Goal: Task Accomplishment & Management: Use online tool/utility

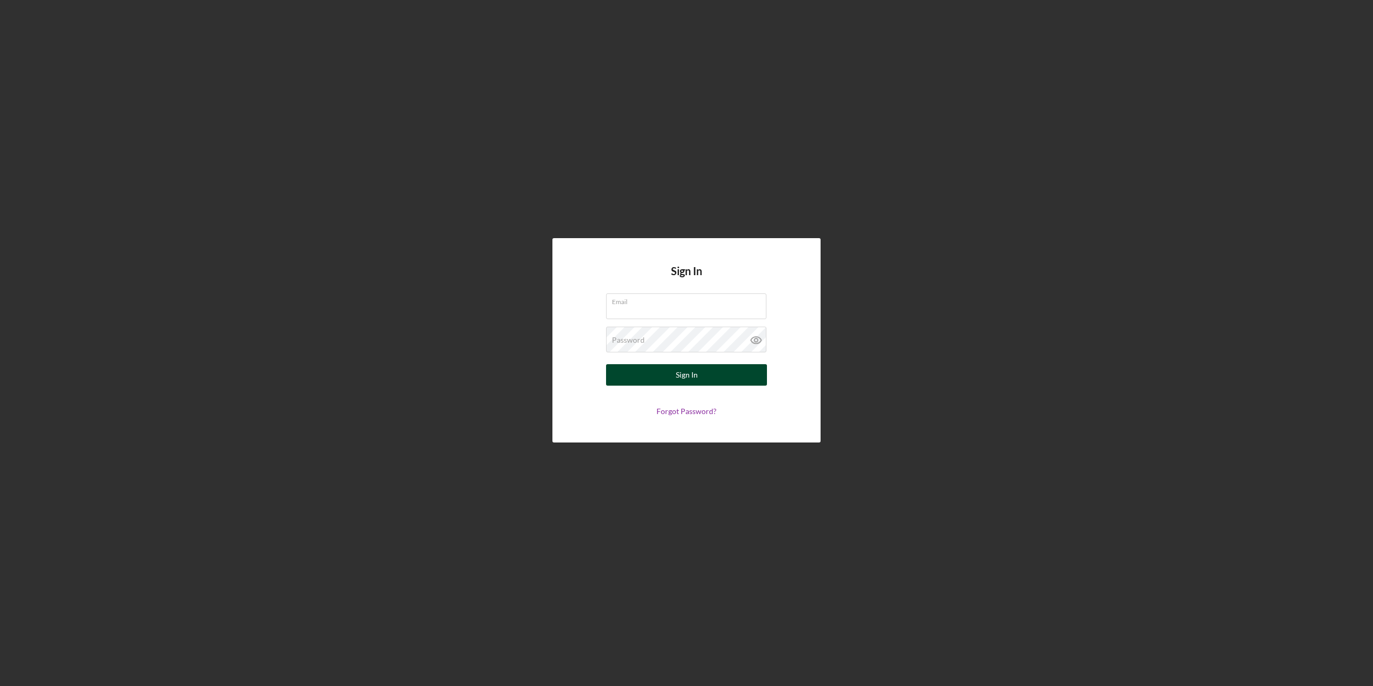
type input "rita.casper@ho-chunk.com"
click at [698, 373] on button "Sign In" at bounding box center [686, 374] width 161 height 21
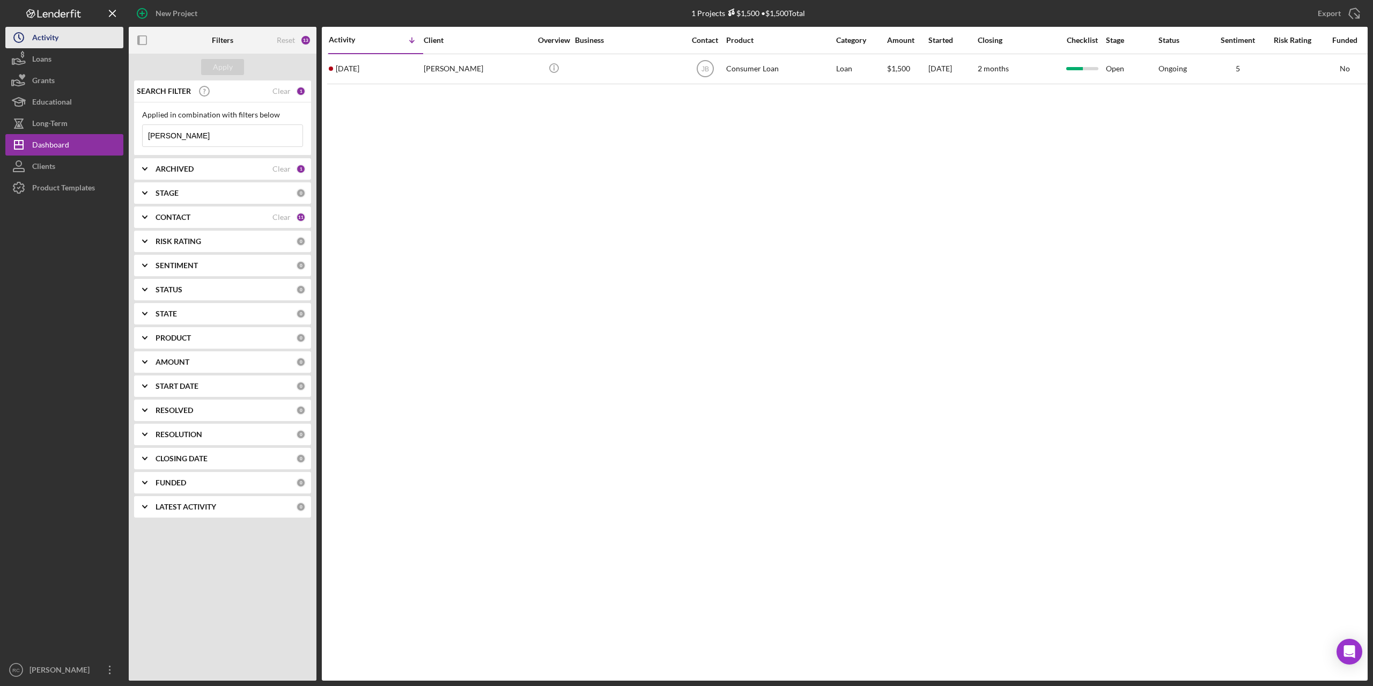
click at [43, 36] on div "Activity" at bounding box center [45, 39] width 26 height 24
click at [69, 186] on div "Product Templates" at bounding box center [63, 189] width 63 height 24
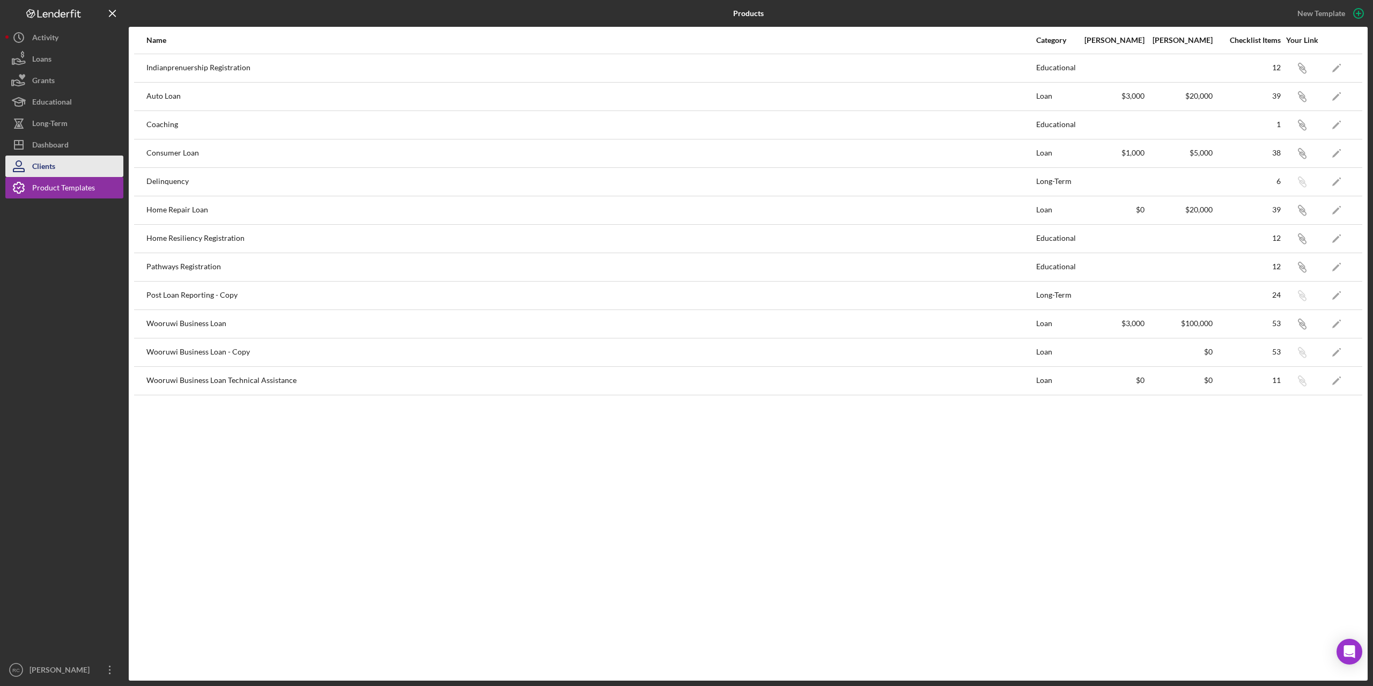
click at [54, 159] on div "Clients" at bounding box center [43, 168] width 23 height 24
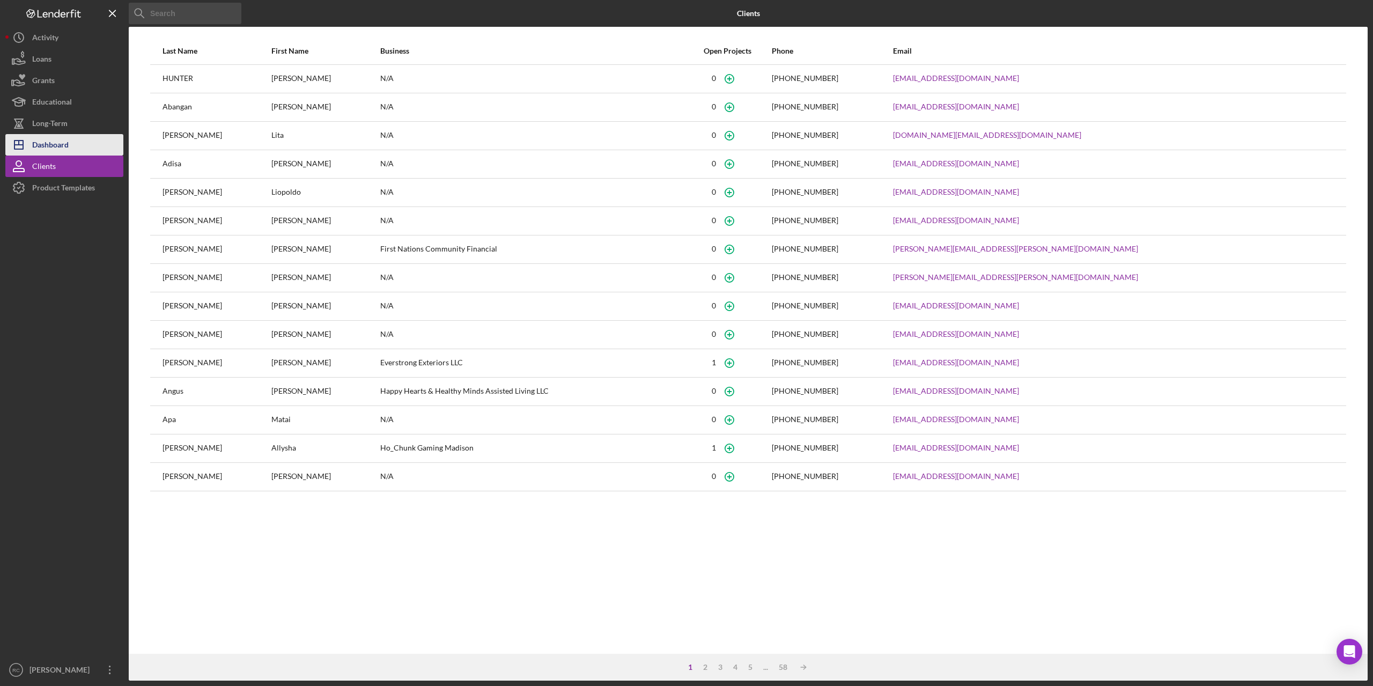
click at [62, 146] on div "Dashboard" at bounding box center [50, 146] width 36 height 24
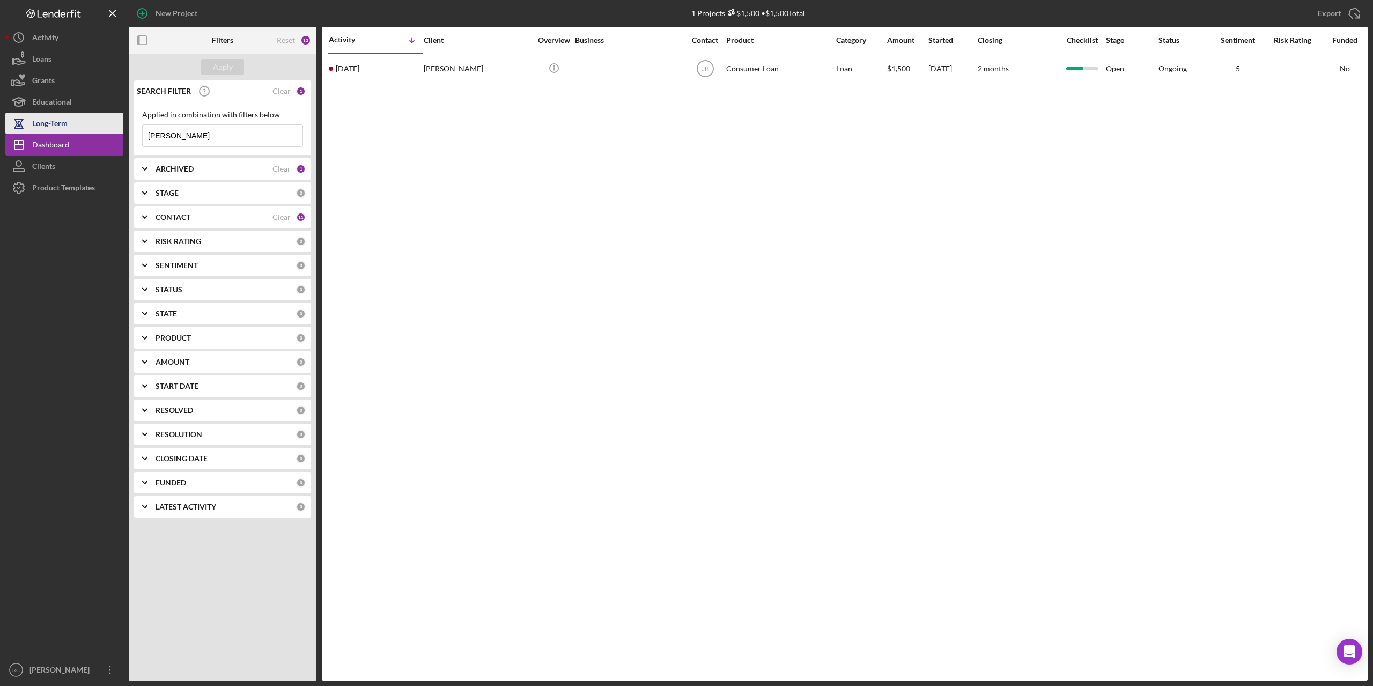
click at [63, 125] on div "Long-Term" at bounding box center [49, 125] width 35 height 24
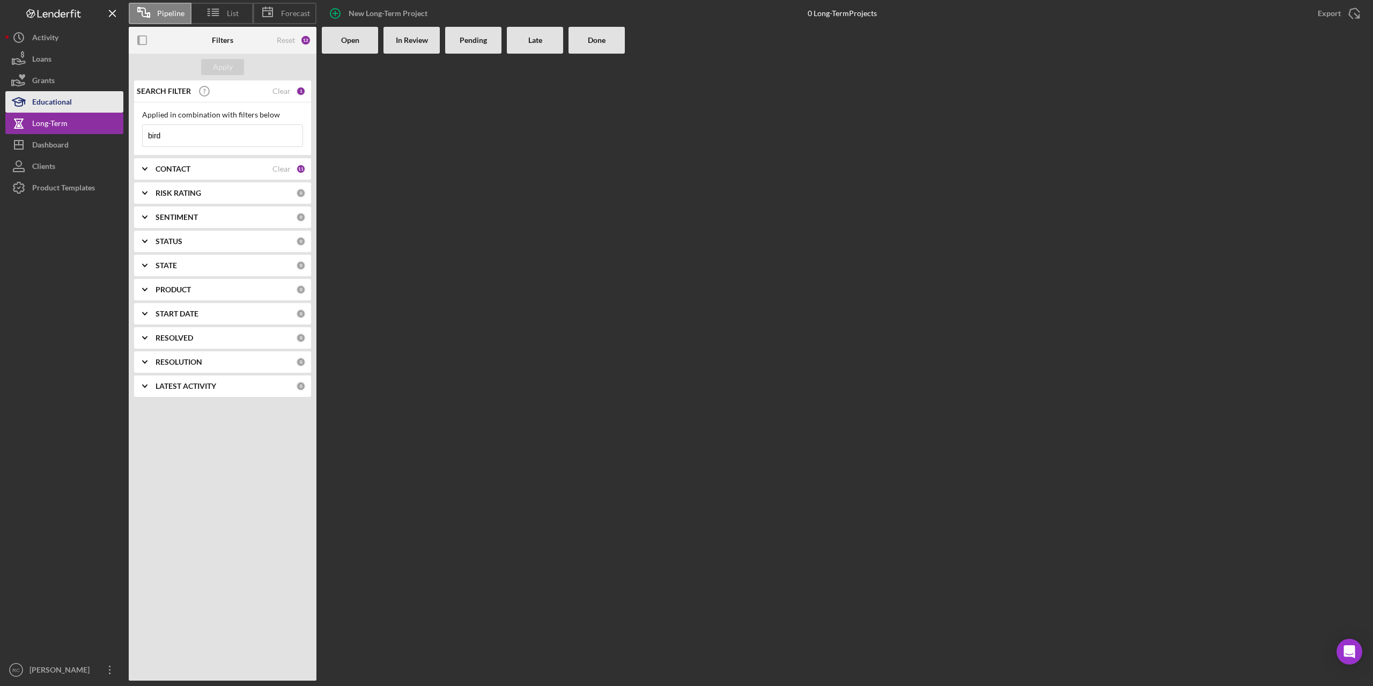
click at [55, 104] on div "Educational" at bounding box center [52, 103] width 40 height 24
click at [51, 83] on div "Grants" at bounding box center [43, 82] width 23 height 24
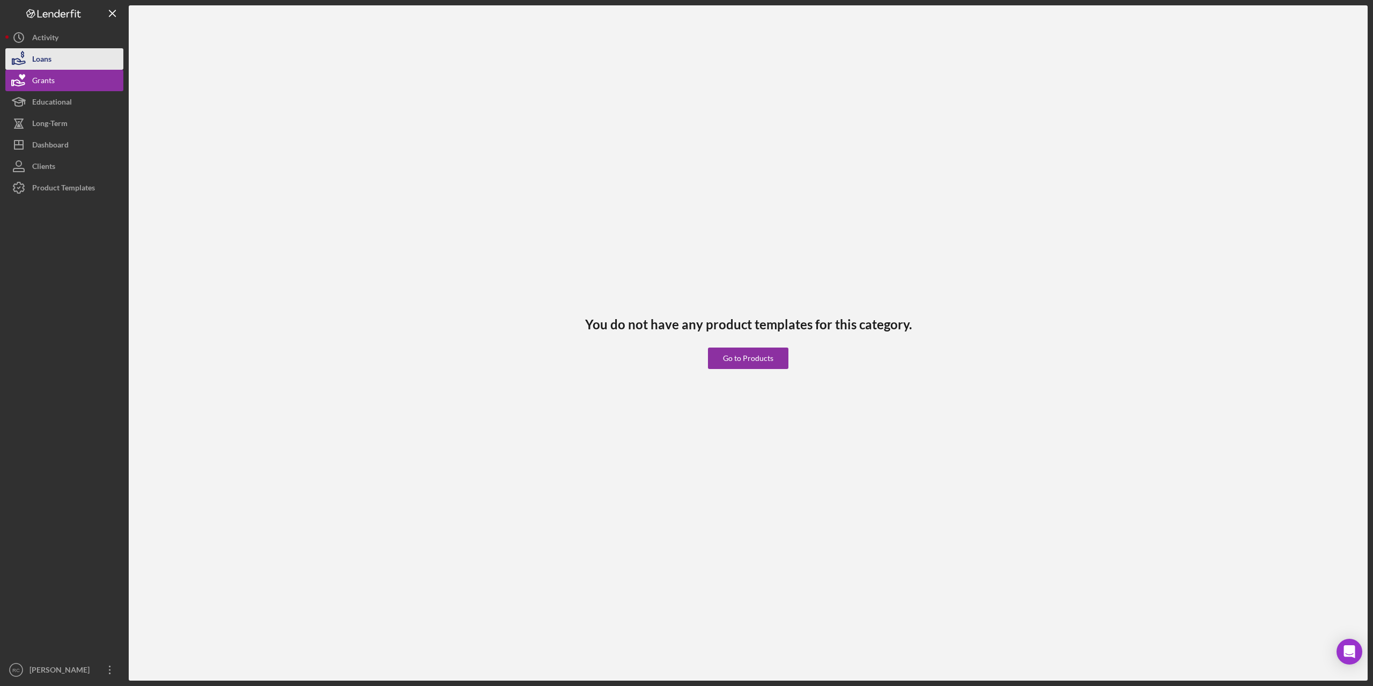
click at [42, 57] on div "Loans" at bounding box center [41, 60] width 19 height 24
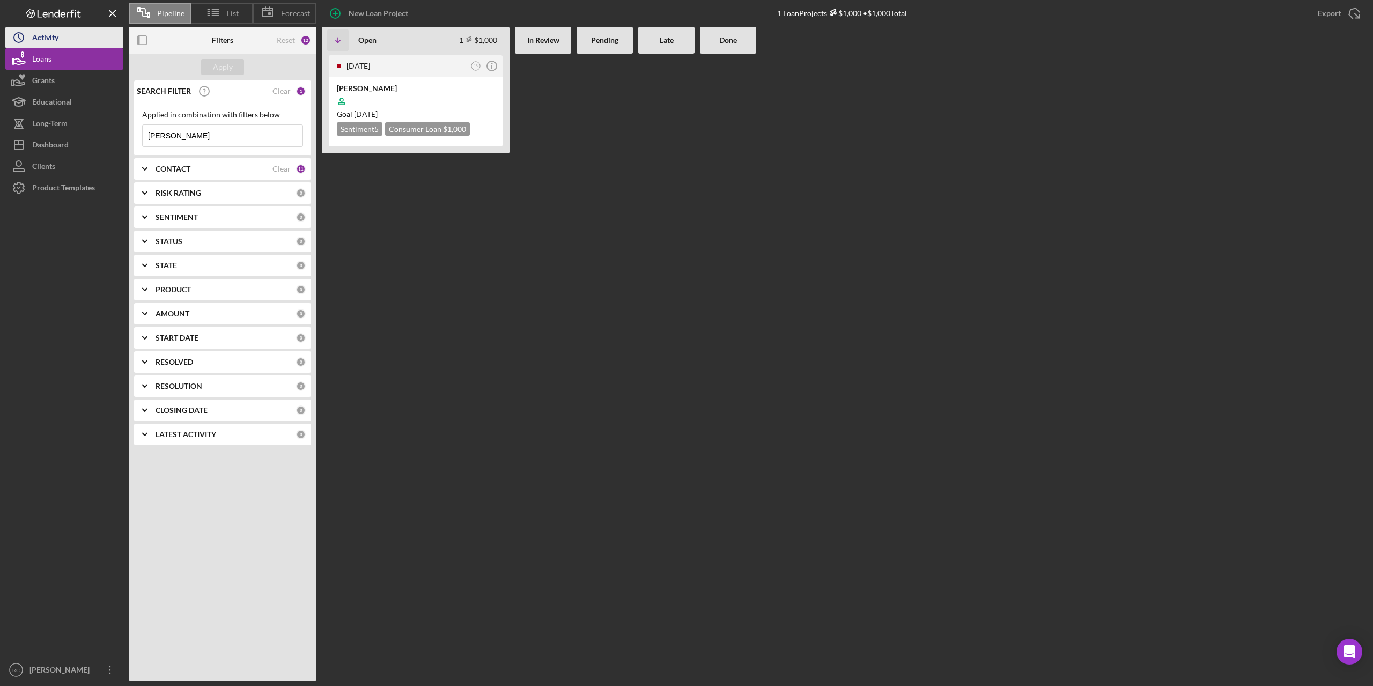
click at [52, 36] on div "Activity" at bounding box center [45, 39] width 26 height 24
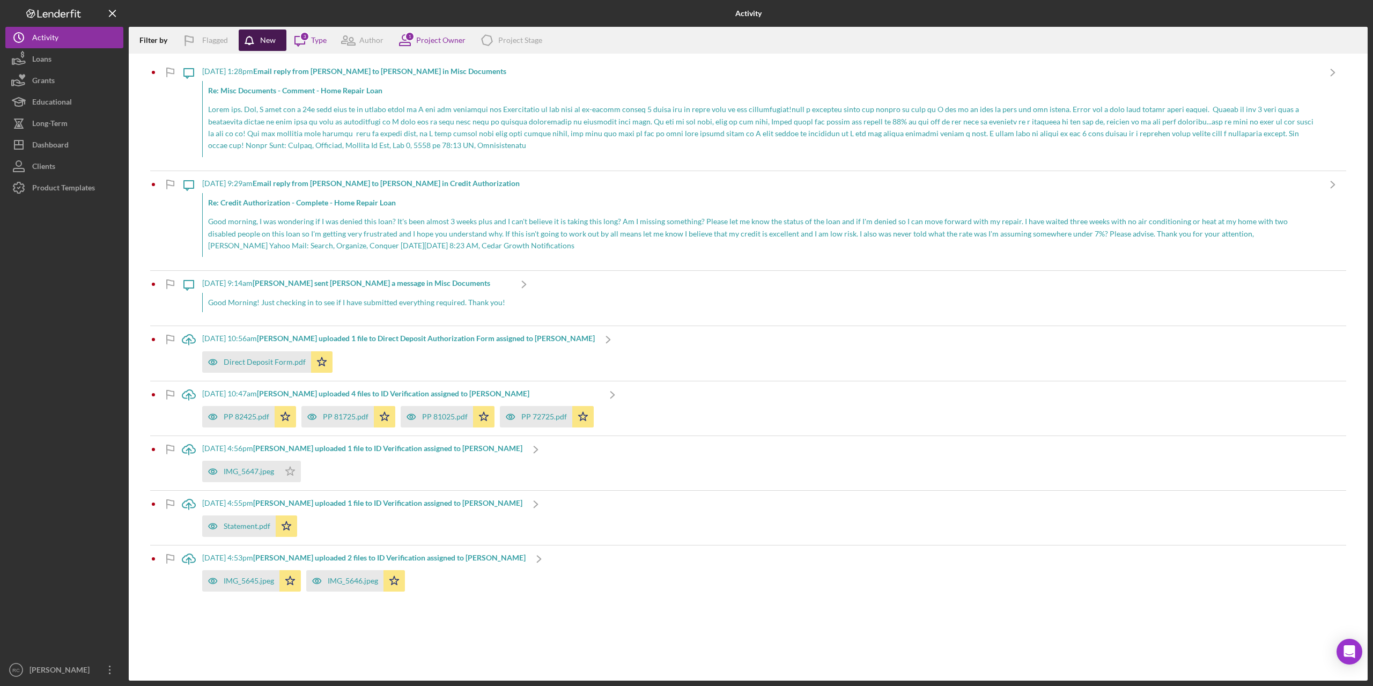
click at [268, 34] on div "New" at bounding box center [268, 40] width 16 height 21
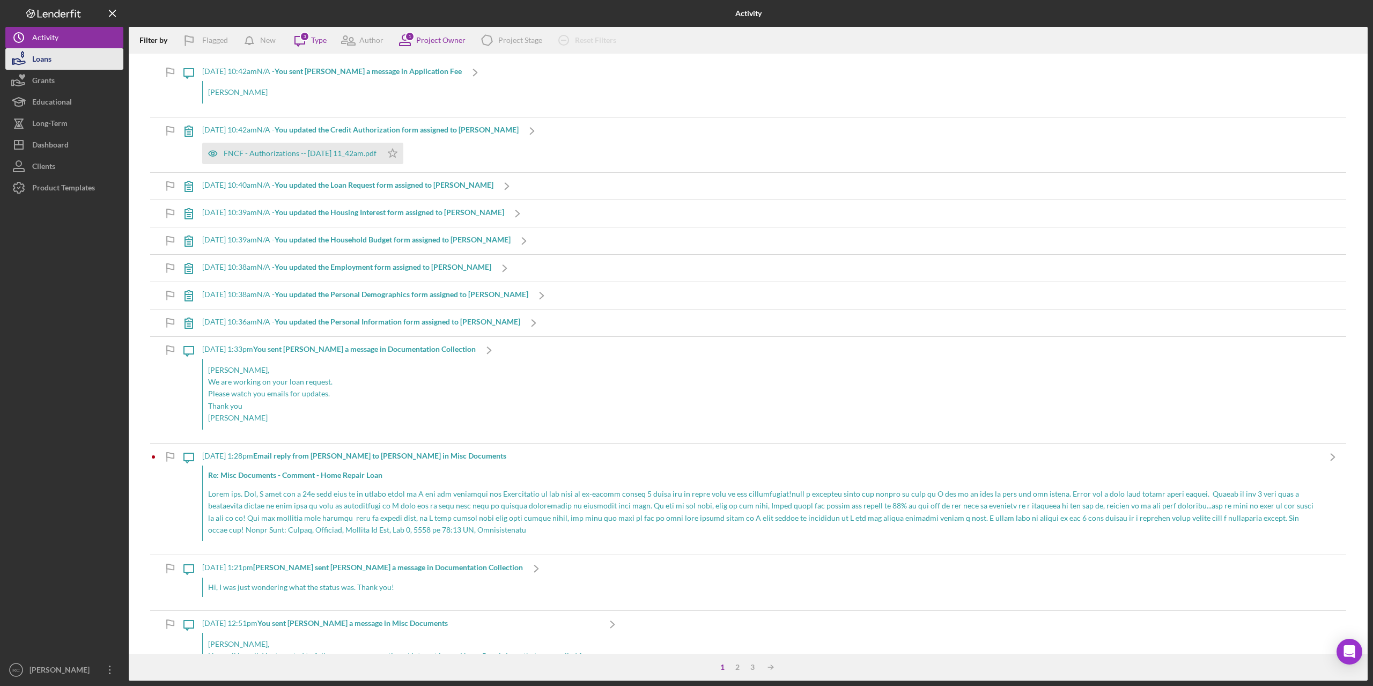
click at [49, 55] on div "Loans" at bounding box center [41, 60] width 19 height 24
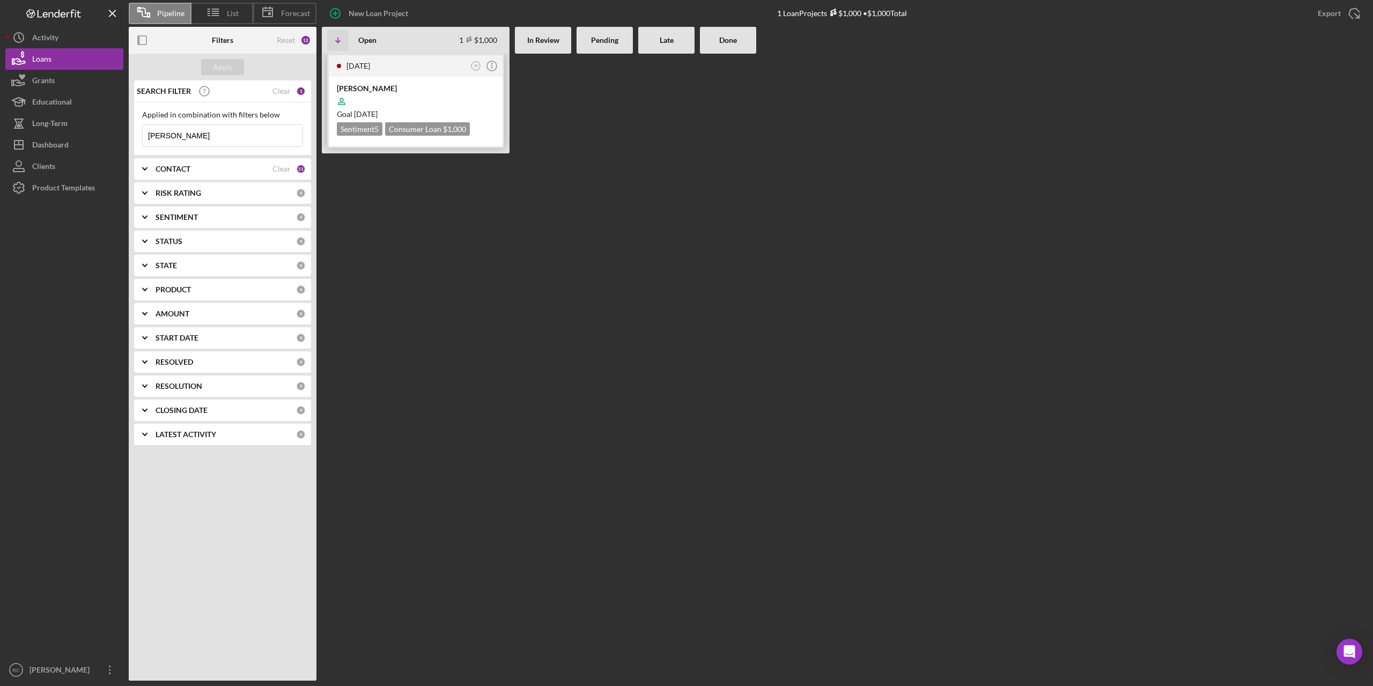
click at [370, 86] on div "[PERSON_NAME]" at bounding box center [416, 88] width 158 height 11
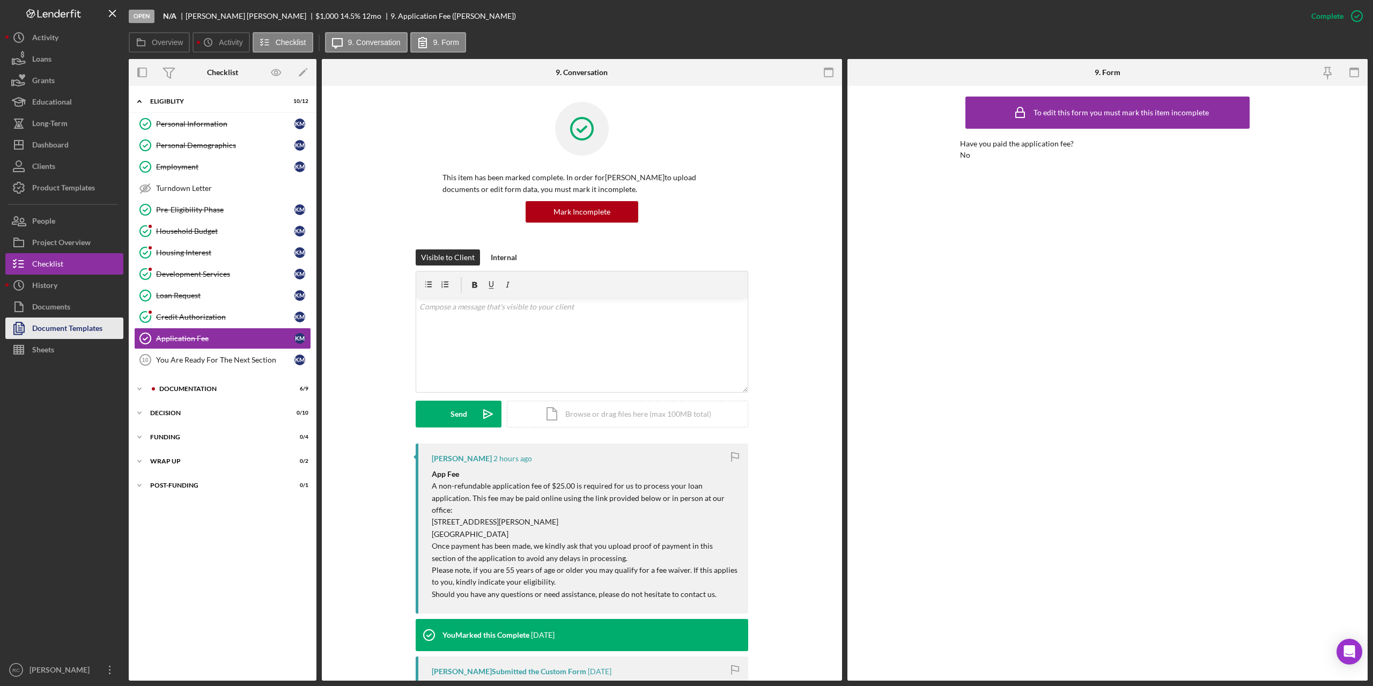
click at [85, 328] on div "Document Templates" at bounding box center [67, 330] width 70 height 24
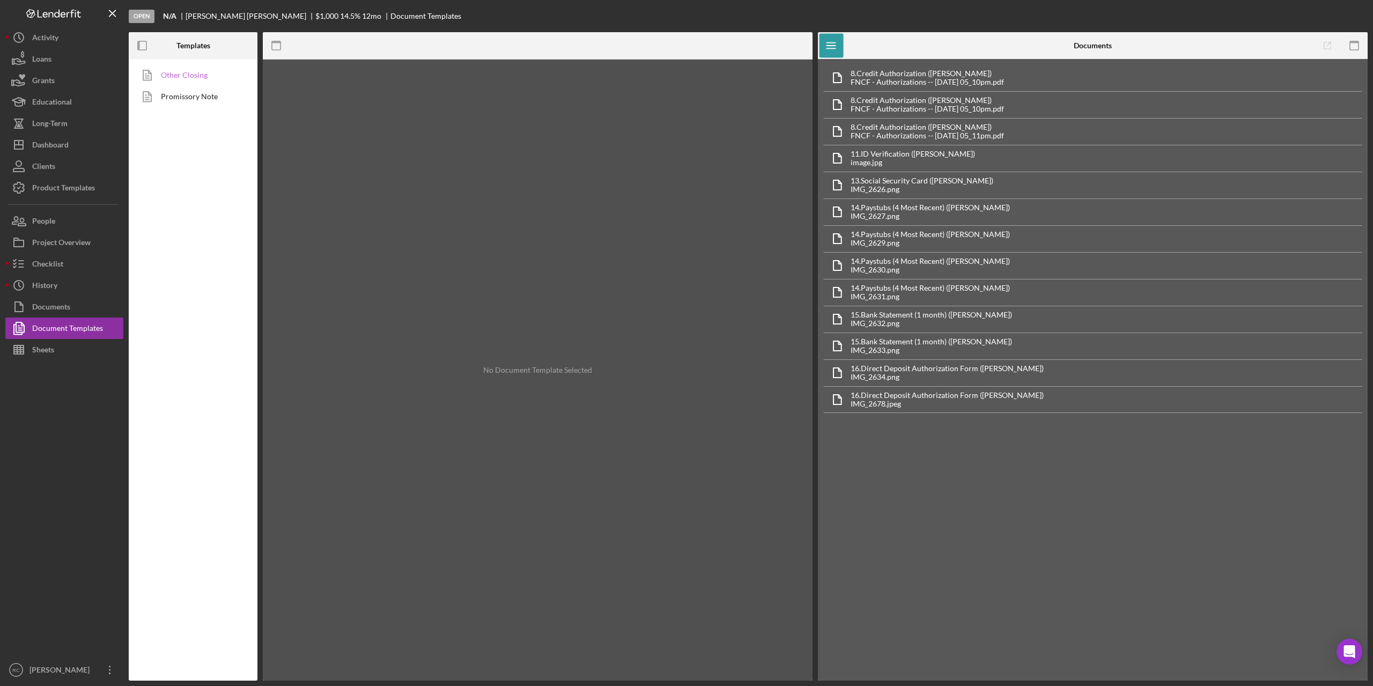
click at [198, 78] on link "Other Closing" at bounding box center [190, 74] width 113 height 21
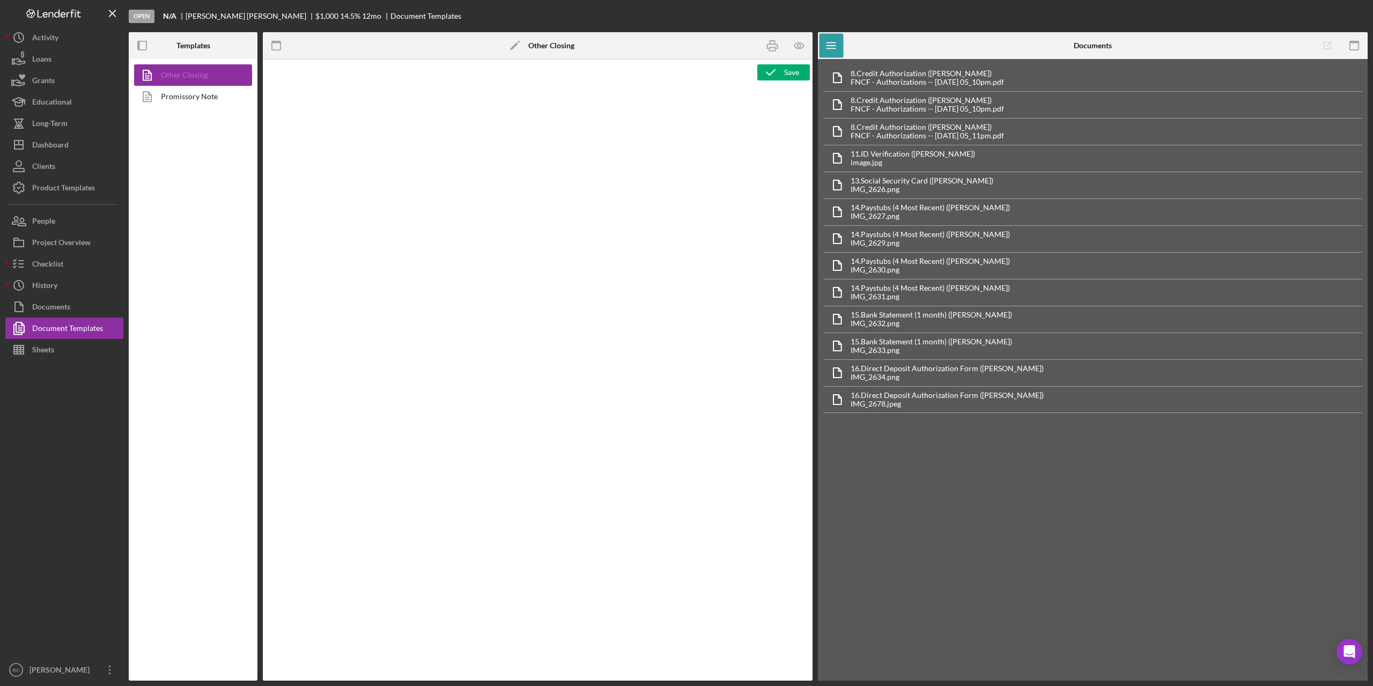
type textarea "<p style="margin-top: 0pt; margin-bottom: 0pt;">&nbsp;</p> <p style="margin-top…"
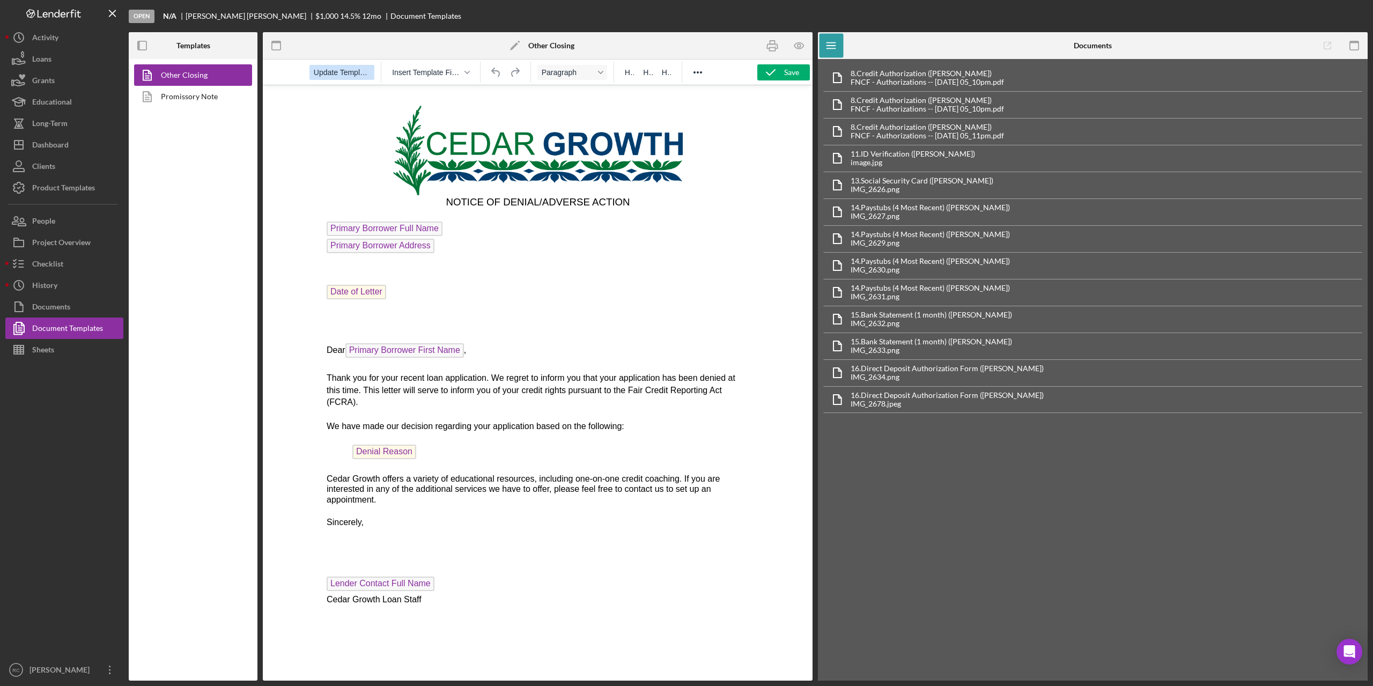
click at [354, 71] on span "Update Template" at bounding box center [342, 72] width 56 height 9
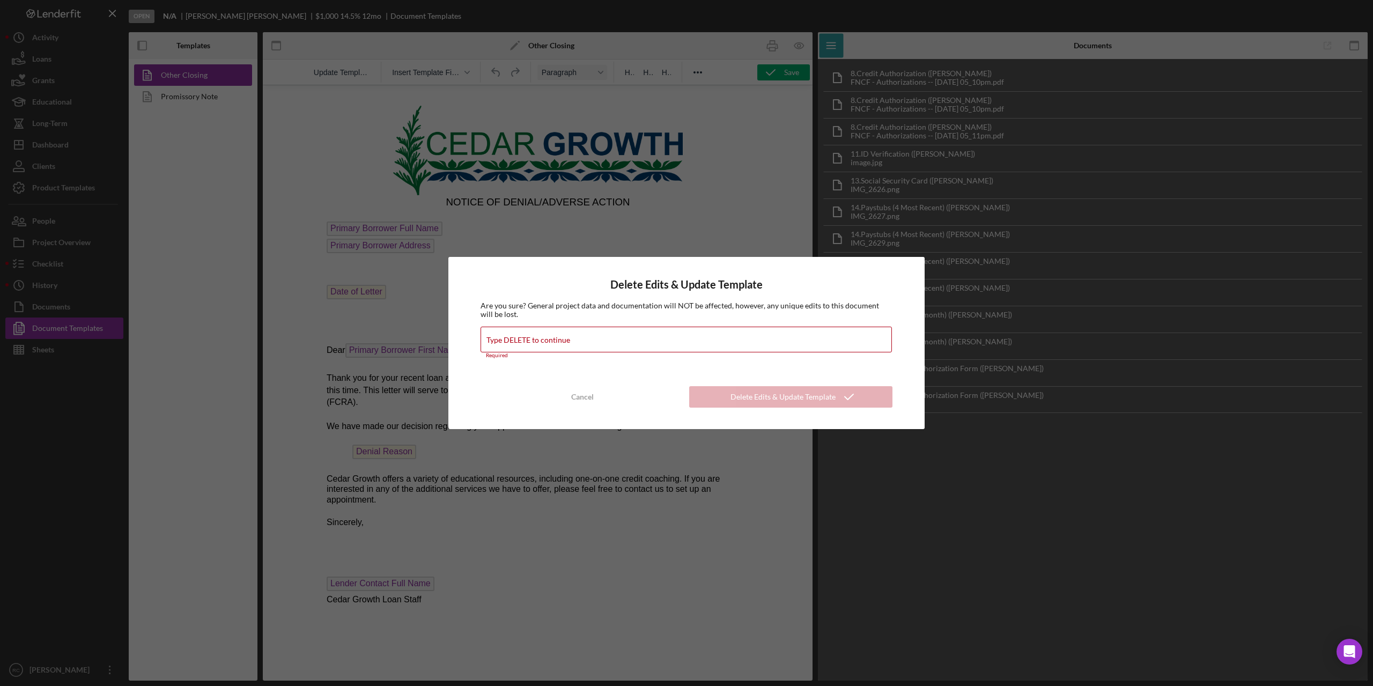
click at [747, 227] on div "Delete Edits & Update Template Are you sure? General project data and documenta…" at bounding box center [686, 343] width 1373 height 686
click at [576, 394] on div "Cancel" at bounding box center [582, 396] width 23 height 21
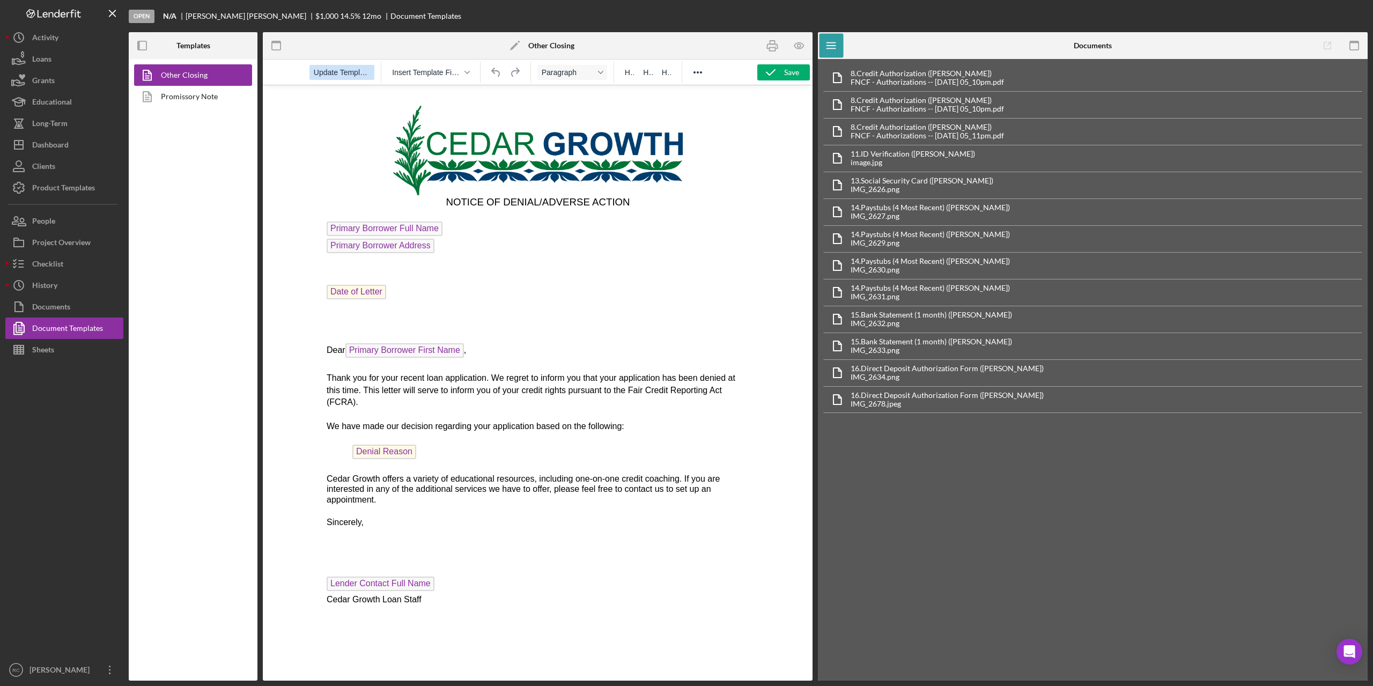
click at [358, 71] on span "Update Template" at bounding box center [342, 72] width 56 height 9
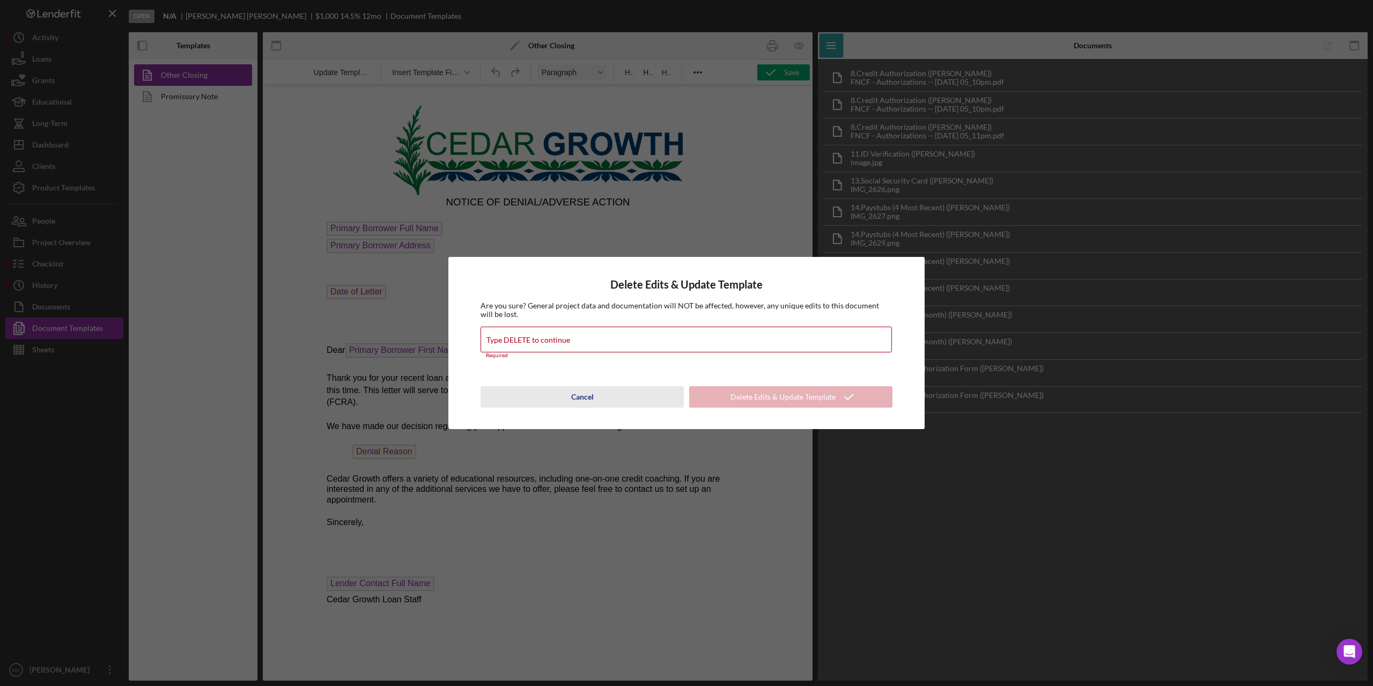
click at [580, 395] on div "Cancel" at bounding box center [582, 396] width 23 height 21
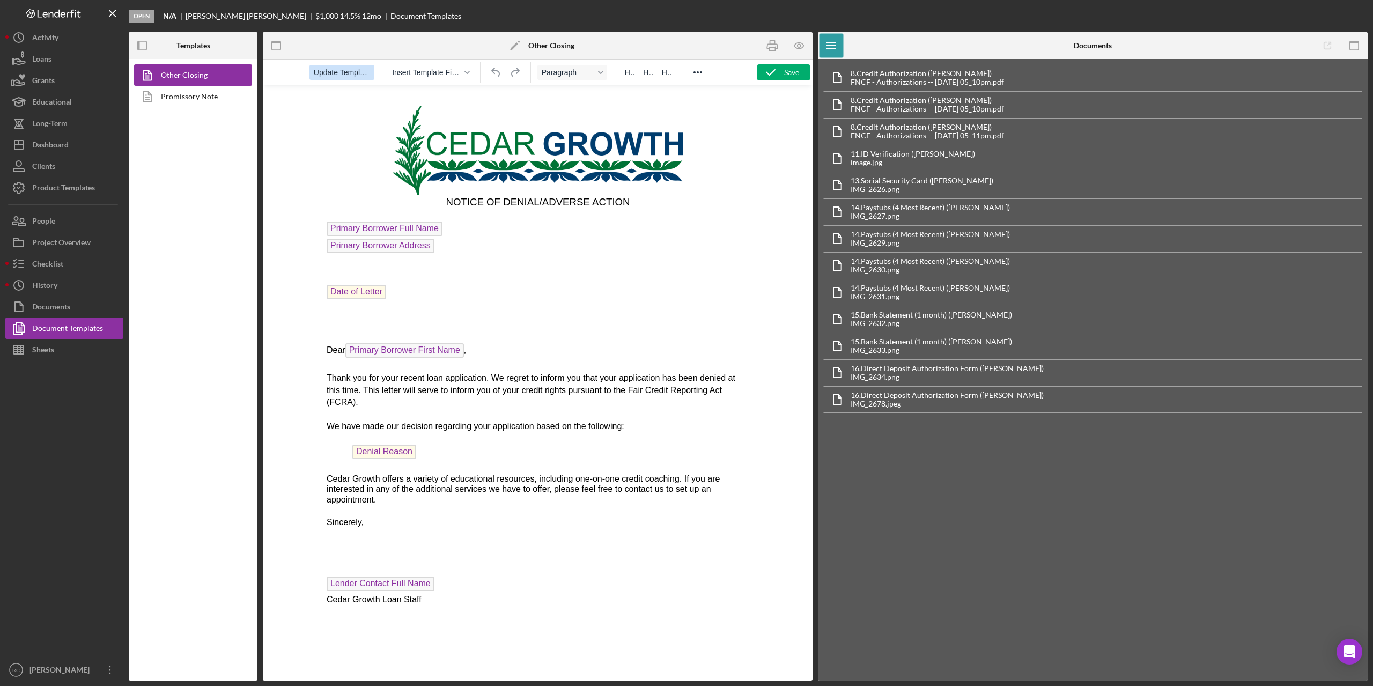
click at [335, 75] on span "Update Template" at bounding box center [342, 72] width 56 height 9
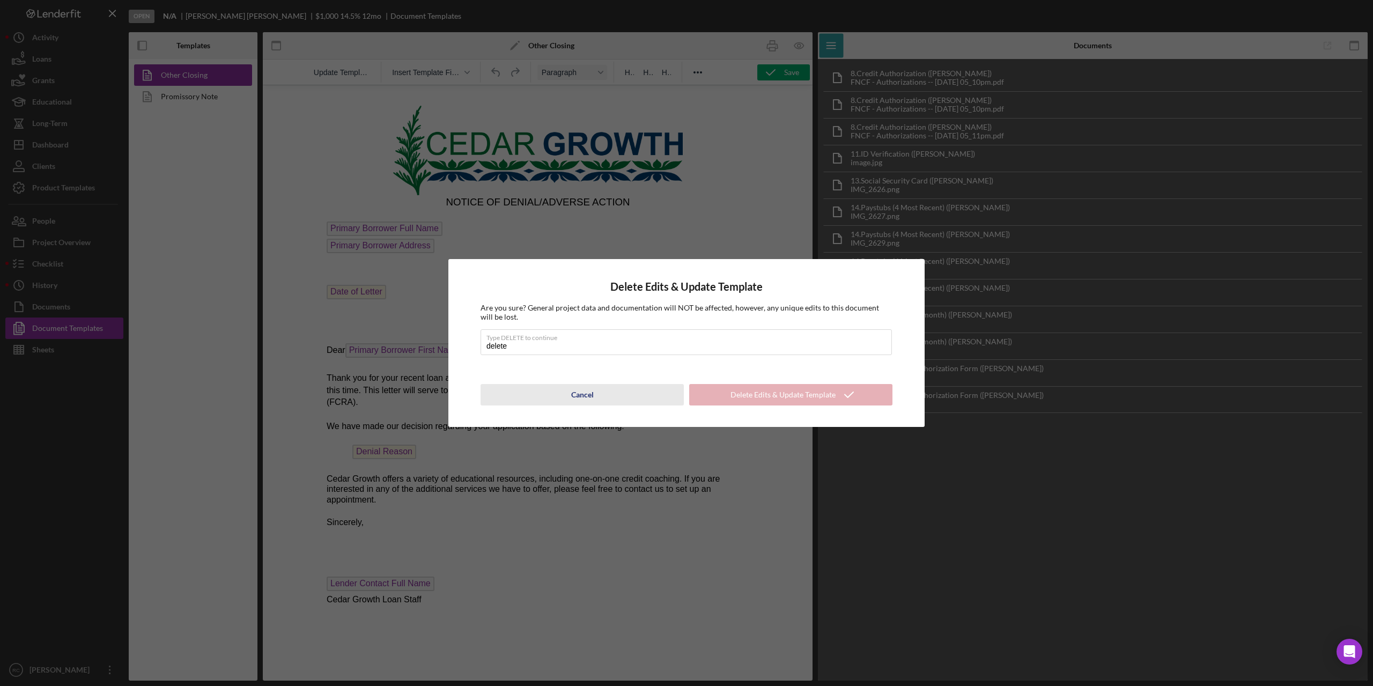
type input "delete"
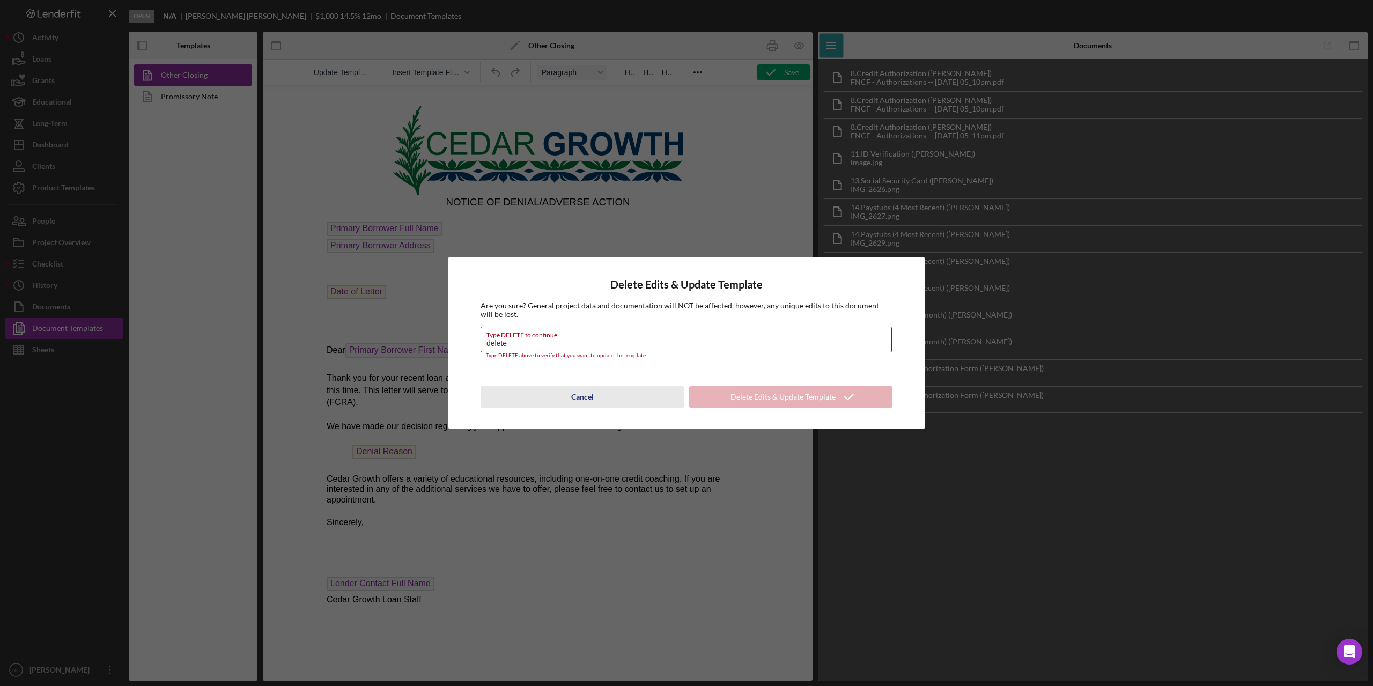
click at [588, 393] on div "Cancel" at bounding box center [582, 396] width 23 height 21
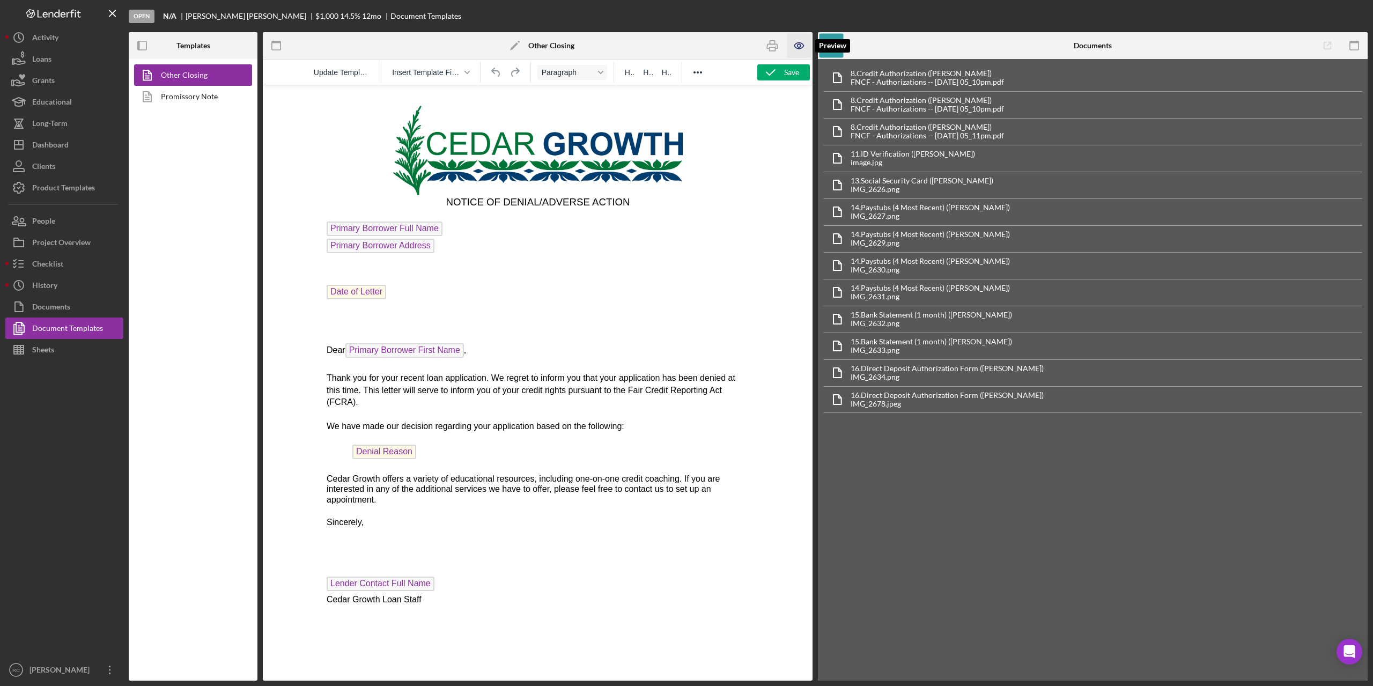
click at [801, 44] on icon "button" at bounding box center [799, 46] width 24 height 24
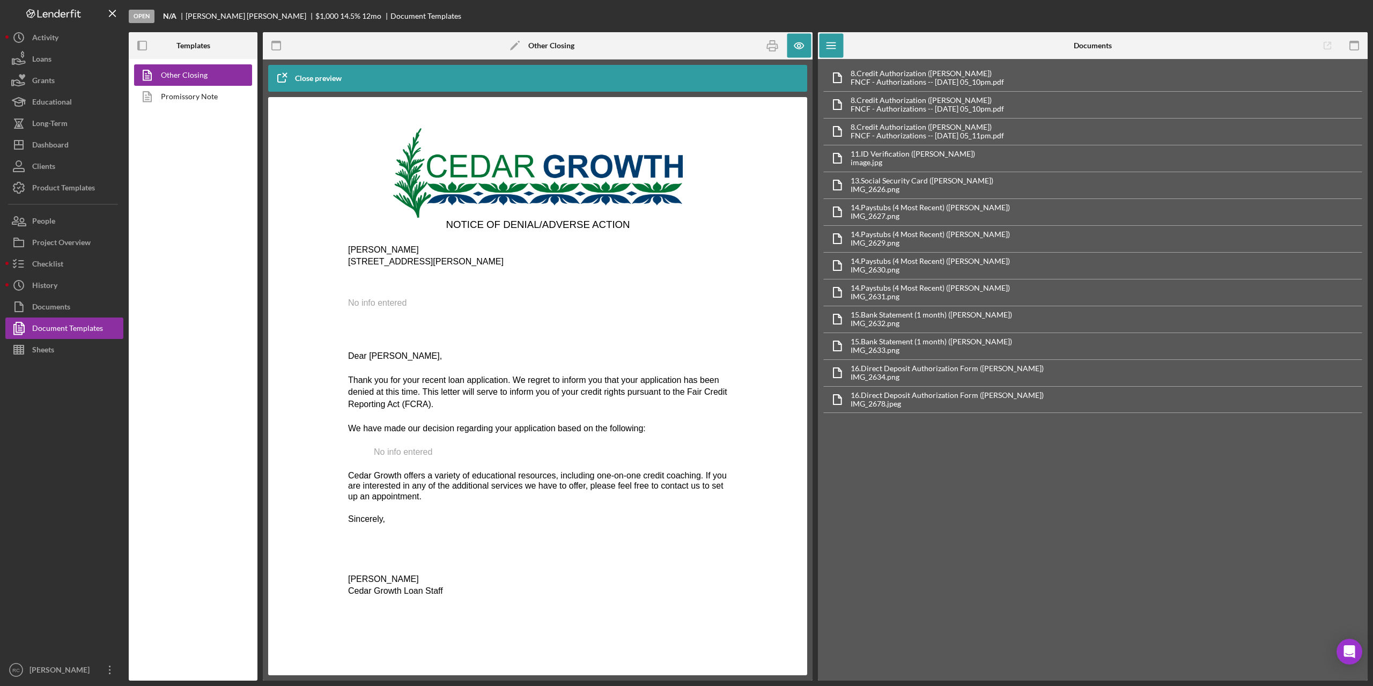
click at [425, 264] on span "[STREET_ADDRESS][PERSON_NAME]" at bounding box center [426, 261] width 156 height 9
click at [422, 262] on span "[STREET_ADDRESS][PERSON_NAME]" at bounding box center [426, 261] width 156 height 9
click at [139, 45] on rect "button" at bounding box center [139, 45] width 2 height 9
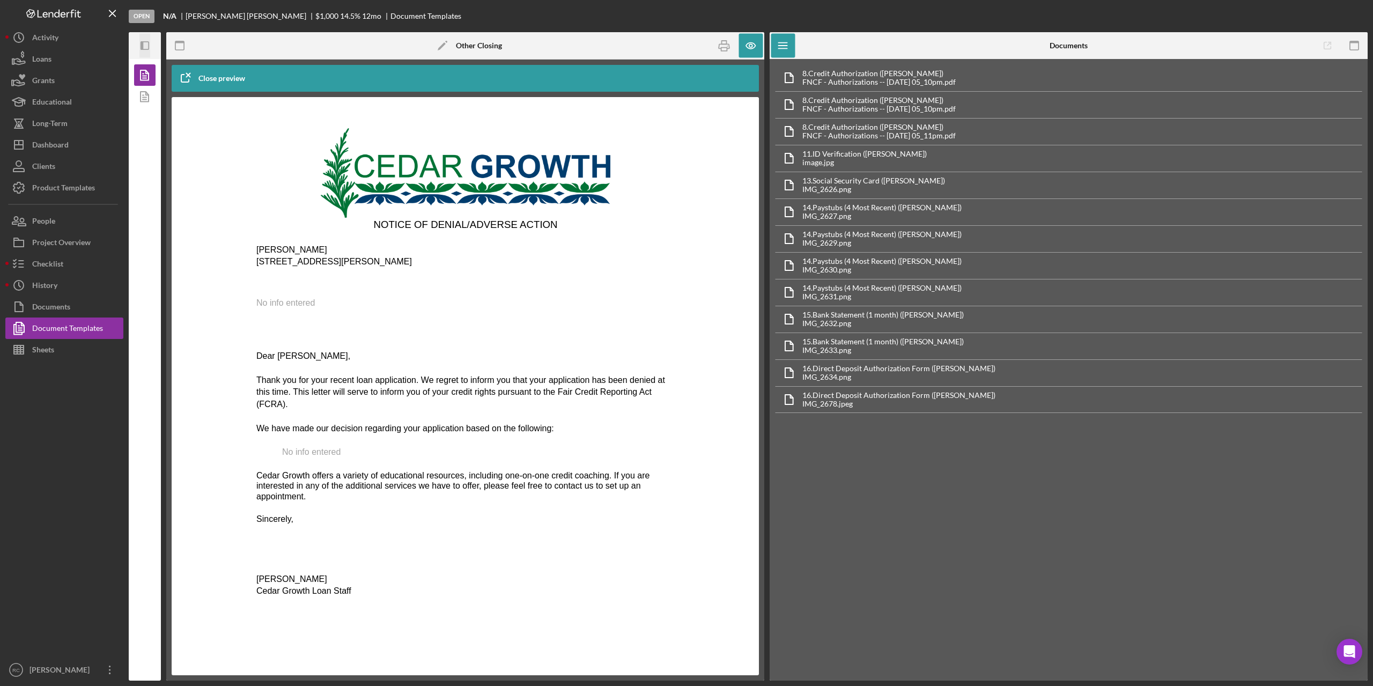
click at [139, 45] on icon "Icon/Panel Side Expand" at bounding box center [145, 46] width 24 height 24
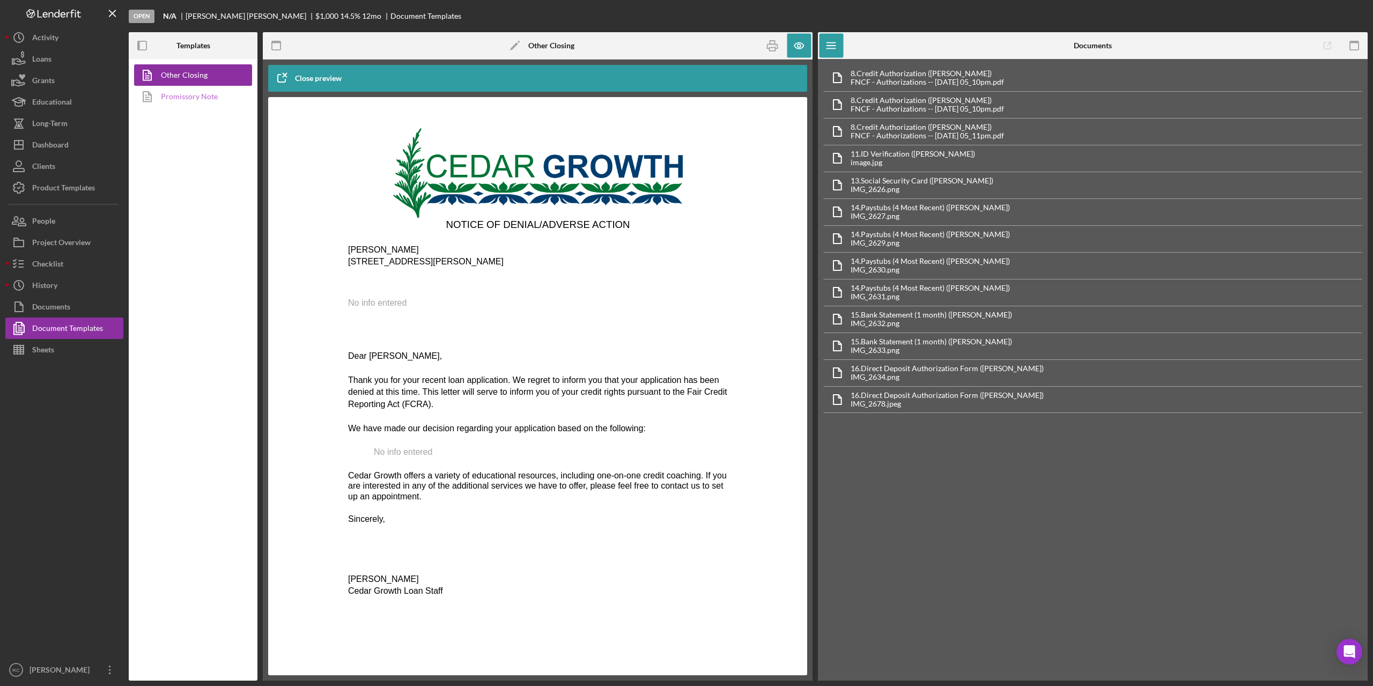
click at [147, 92] on polygon at bounding box center [147, 97] width 8 height 10
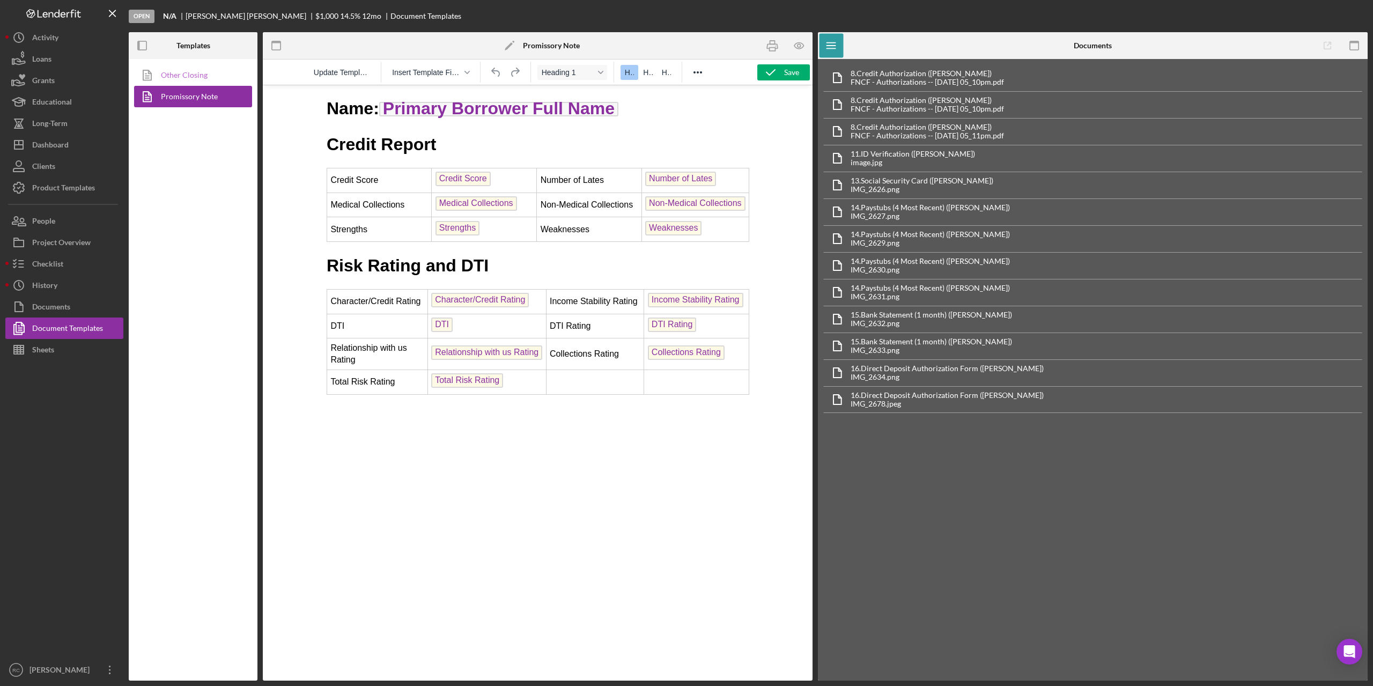
click at [157, 73] on icon at bounding box center [147, 75] width 27 height 27
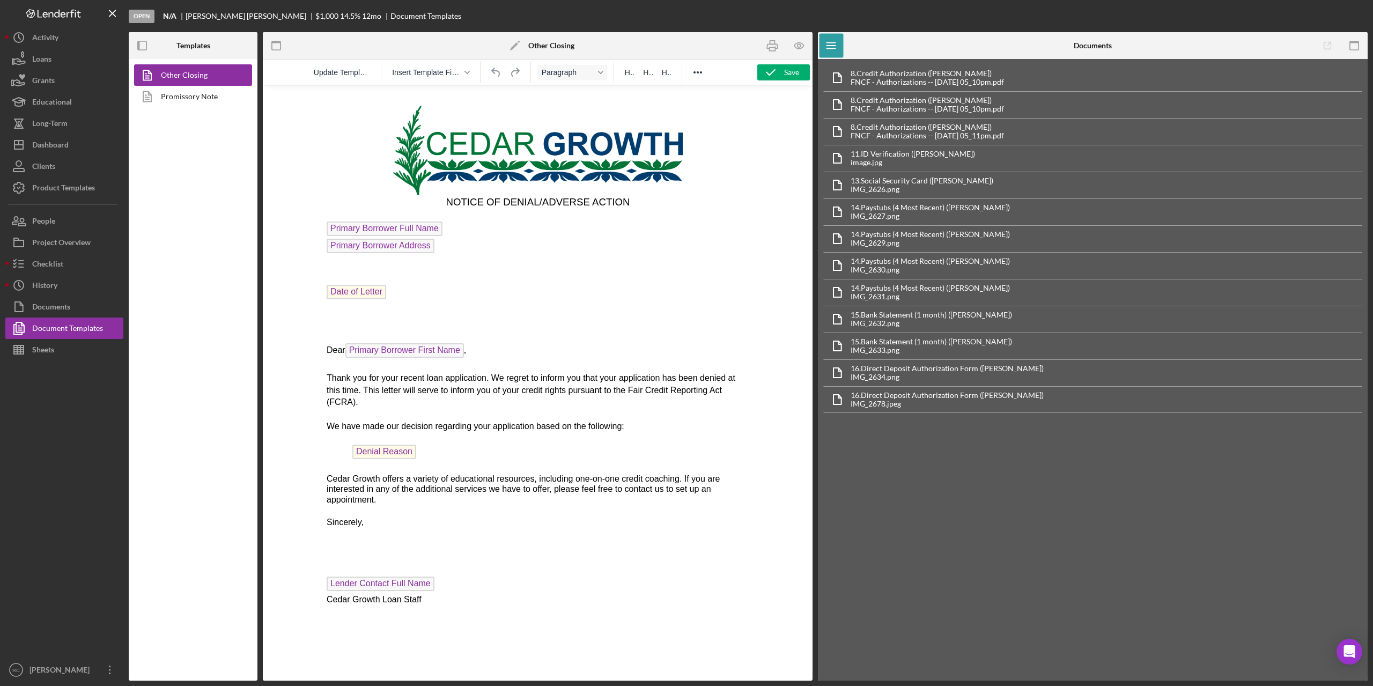
click at [378, 246] on span "Primary Borrower Address" at bounding box center [380, 246] width 108 height 14
drag, startPoint x: 366, startPoint y: 248, endPoint x: 367, endPoint y: 254, distance: 5.5
click at [367, 253] on span "Primary Borrower Address" at bounding box center [380, 246] width 108 height 14
click at [368, 256] on p "Primary Borrower Address" at bounding box center [537, 247] width 423 height 17
click at [368, 256] on p "﻿ Primary Borrower Address" at bounding box center [537, 247] width 423 height 17
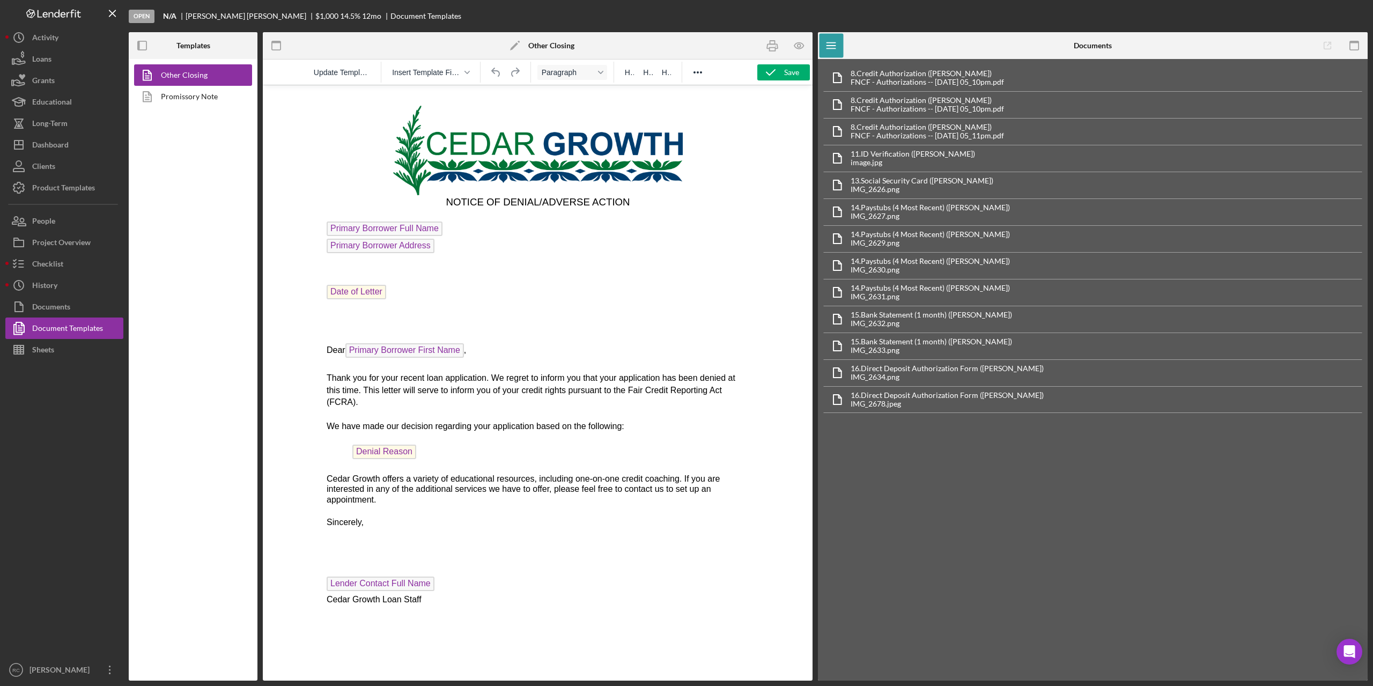
drag, startPoint x: 327, startPoint y: 255, endPoint x: 328, endPoint y: 266, distance: 11.3
click at [328, 266] on body "NOTICE OF DENIAL/ADVERSE ACTION Primary Borrower Full Name ﻿ Primary Borrower A…" at bounding box center [537, 350] width 423 height 512
click at [799, 46] on icon "button" at bounding box center [799, 46] width 24 height 24
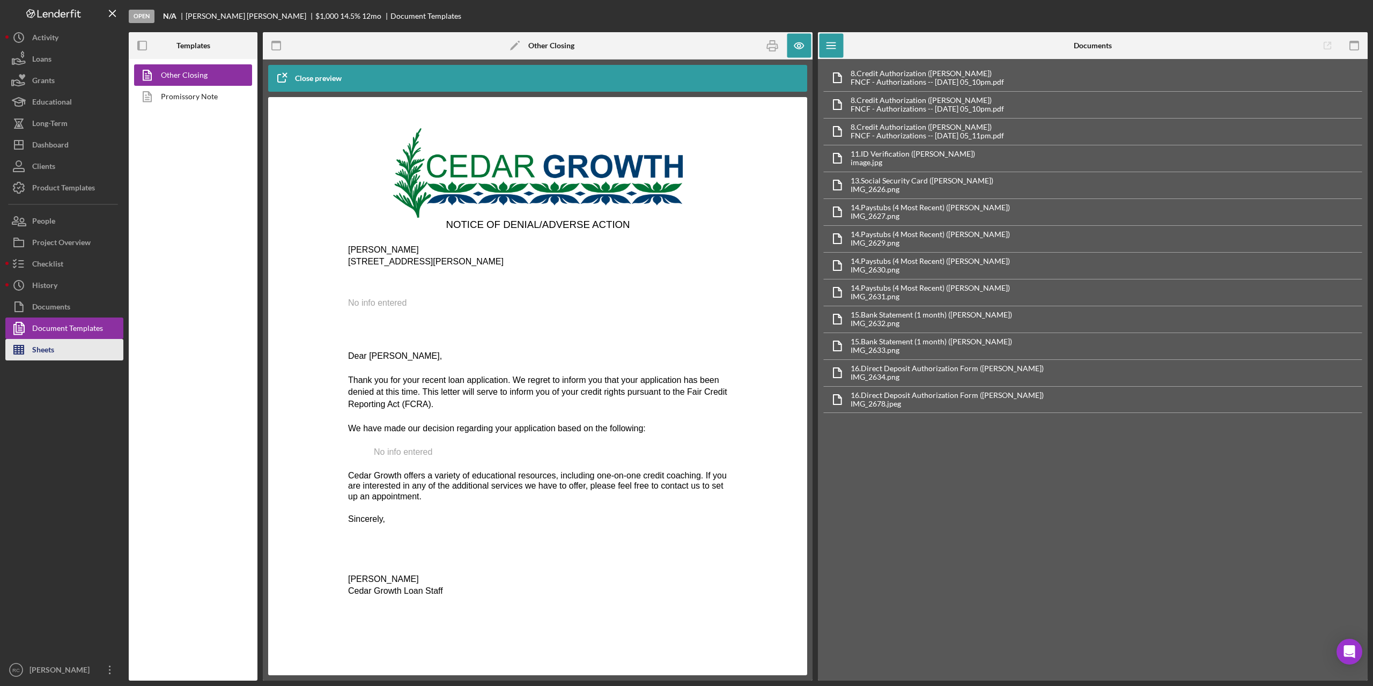
click at [44, 353] on div "Sheets" at bounding box center [43, 351] width 22 height 24
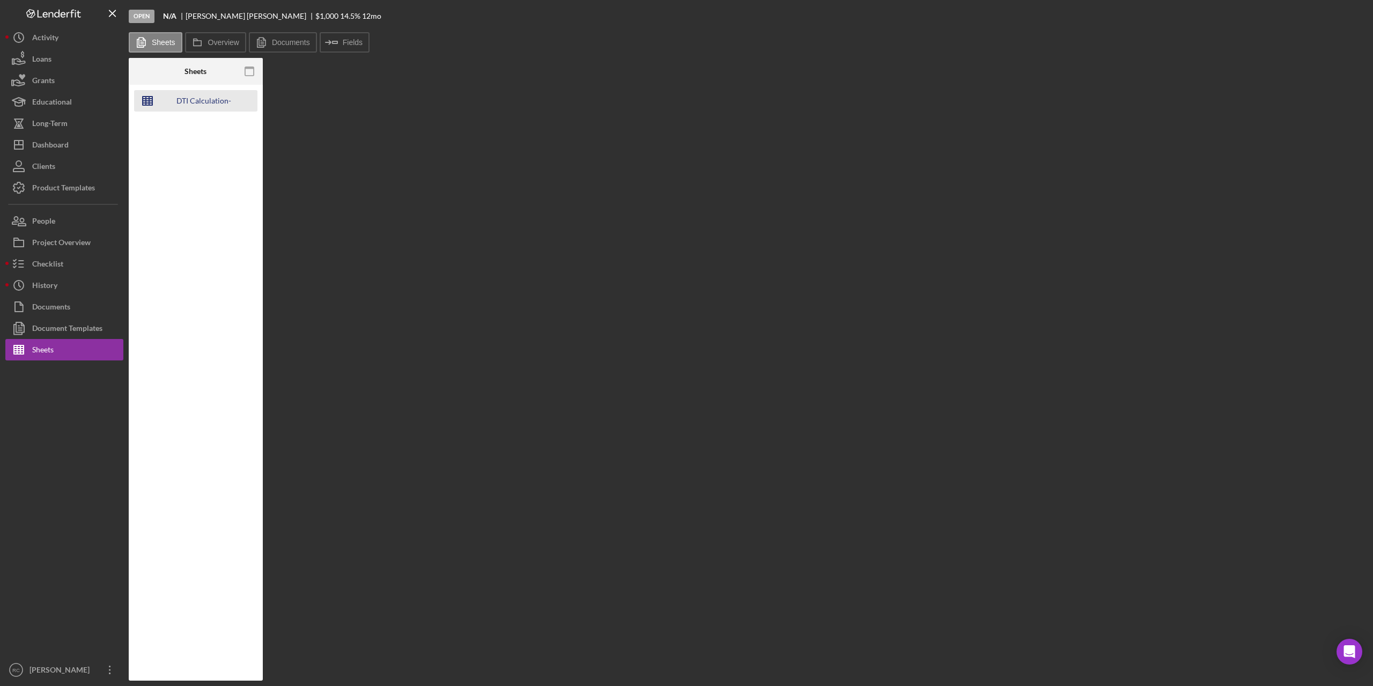
click at [196, 99] on div "DTI Calculation-MASTER-AUTO" at bounding box center [204, 100] width 86 height 21
drag, startPoint x: 76, startPoint y: 324, endPoint x: 108, endPoint y: 260, distance: 71.5
click at [77, 324] on div "Document Templates" at bounding box center [67, 330] width 70 height 24
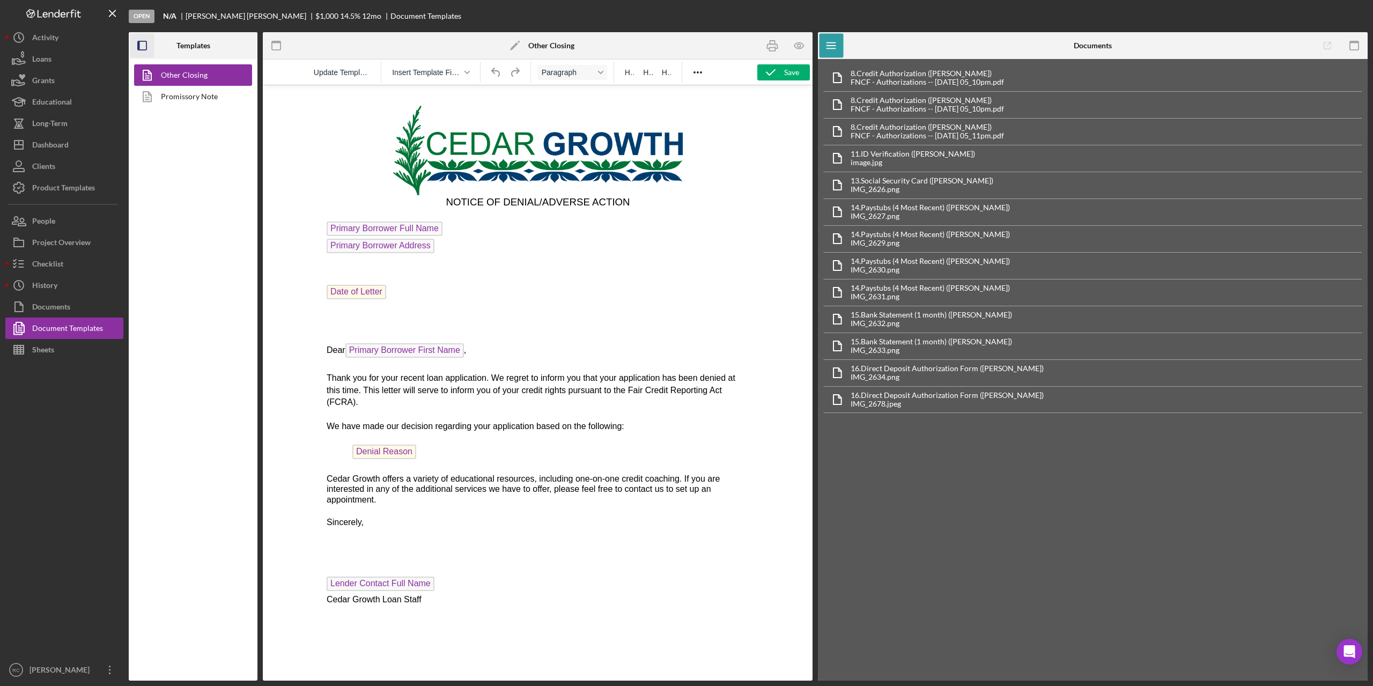
click at [141, 43] on icon "button" at bounding box center [142, 46] width 24 height 24
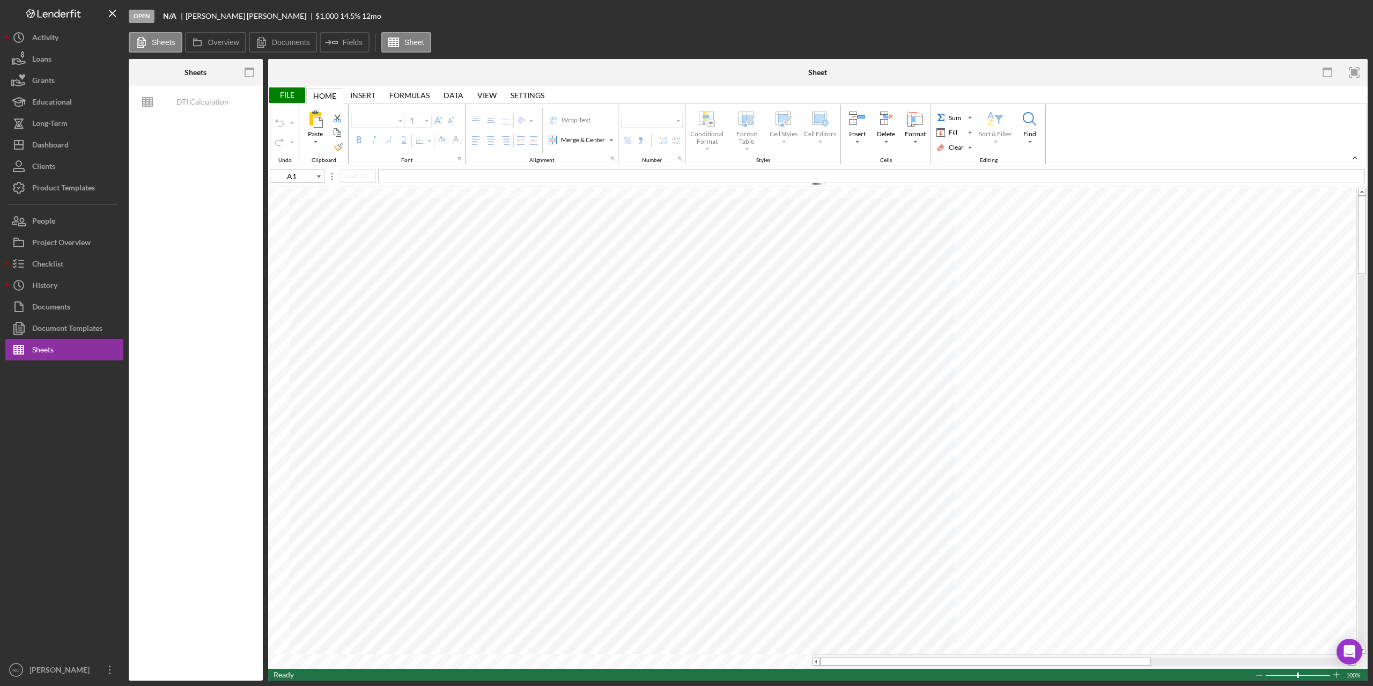
type input "Arial"
type input "10"
type input "B10"
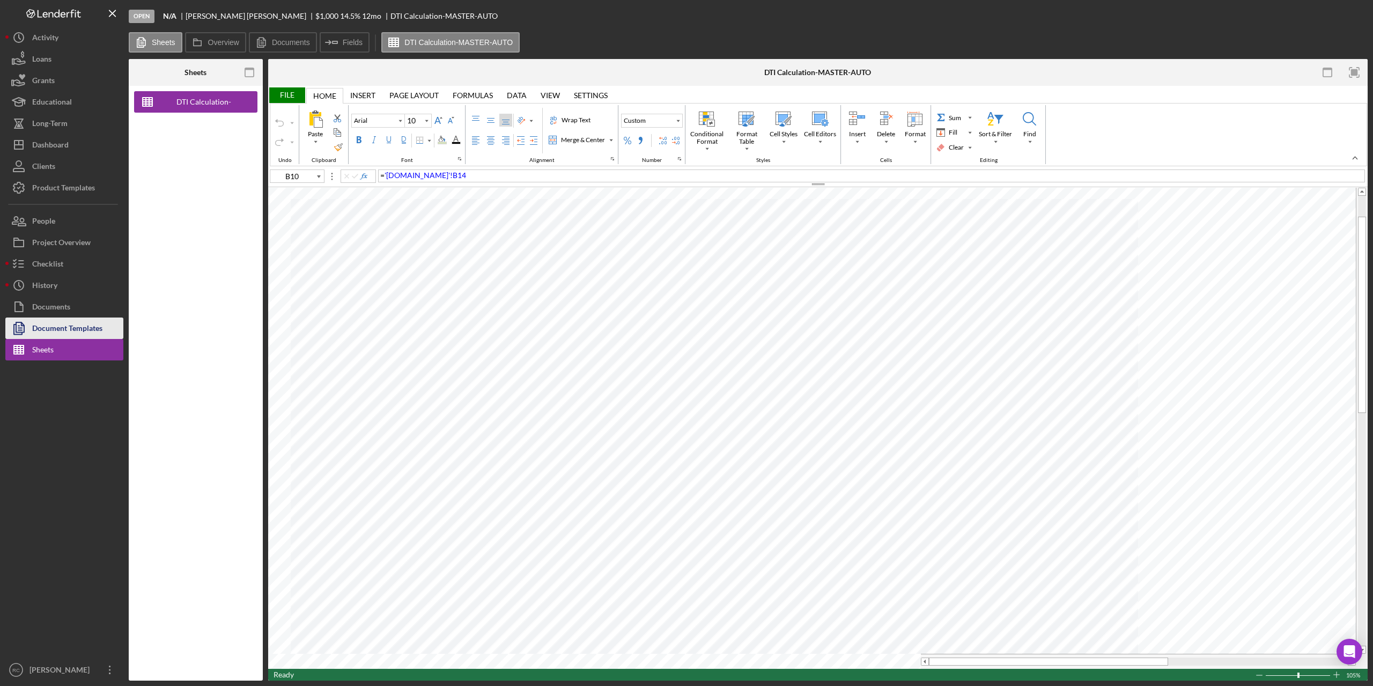
click at [60, 329] on div "Document Templates" at bounding box center [67, 330] width 70 height 24
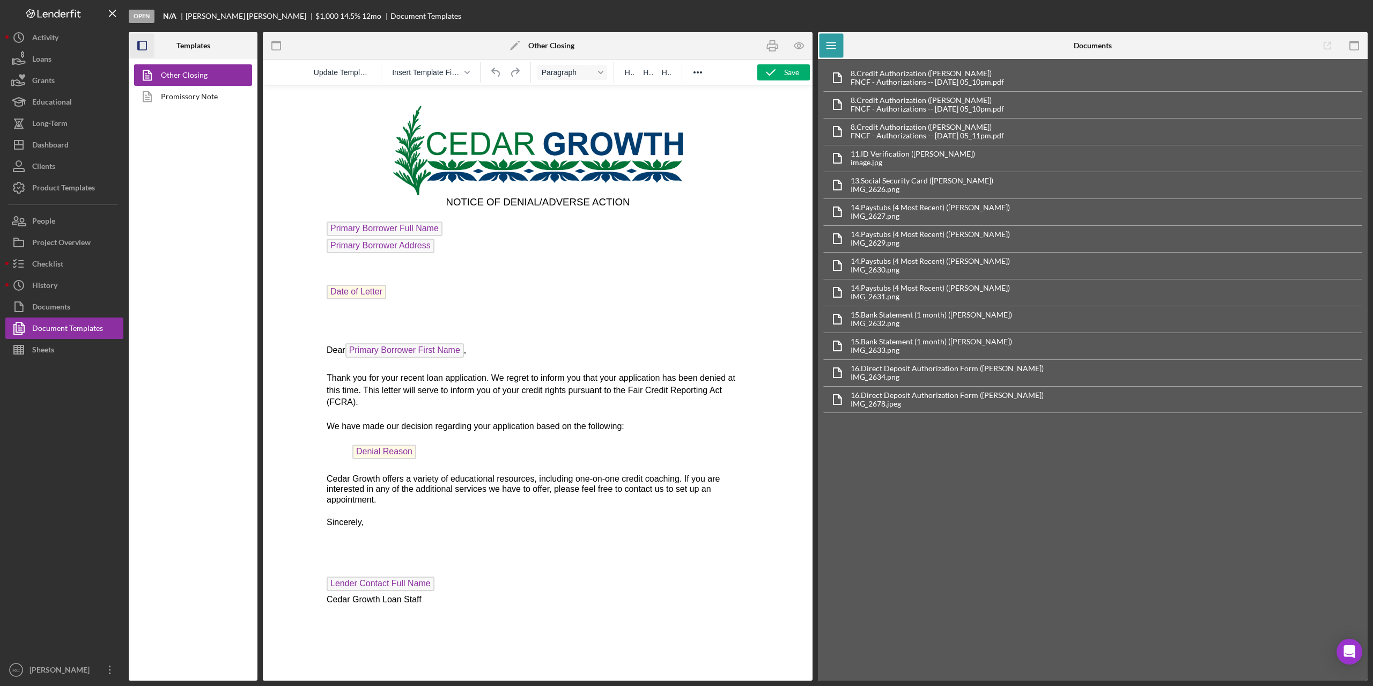
click at [140, 42] on icon "button" at bounding box center [142, 46] width 24 height 24
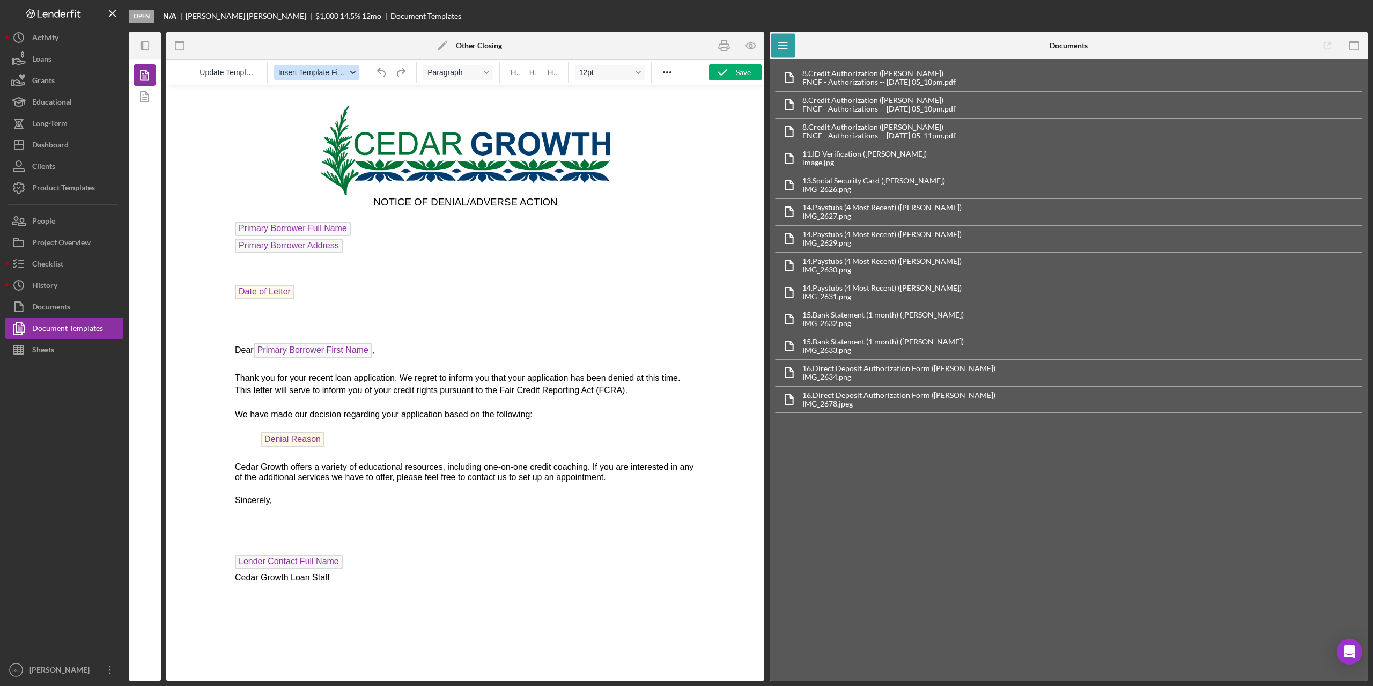
click at [308, 70] on span "Insert Template Field" at bounding box center [312, 72] width 69 height 9
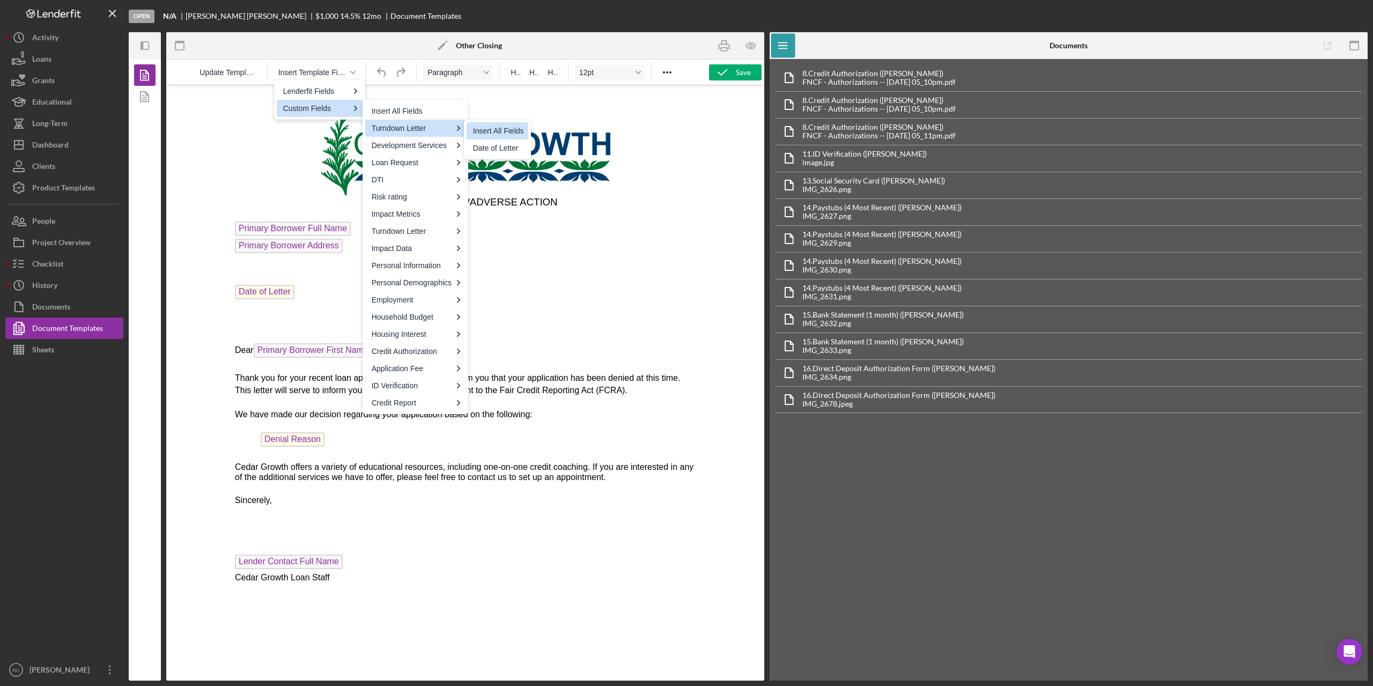
click at [491, 131] on div "Insert All Fields" at bounding box center [498, 130] width 51 height 13
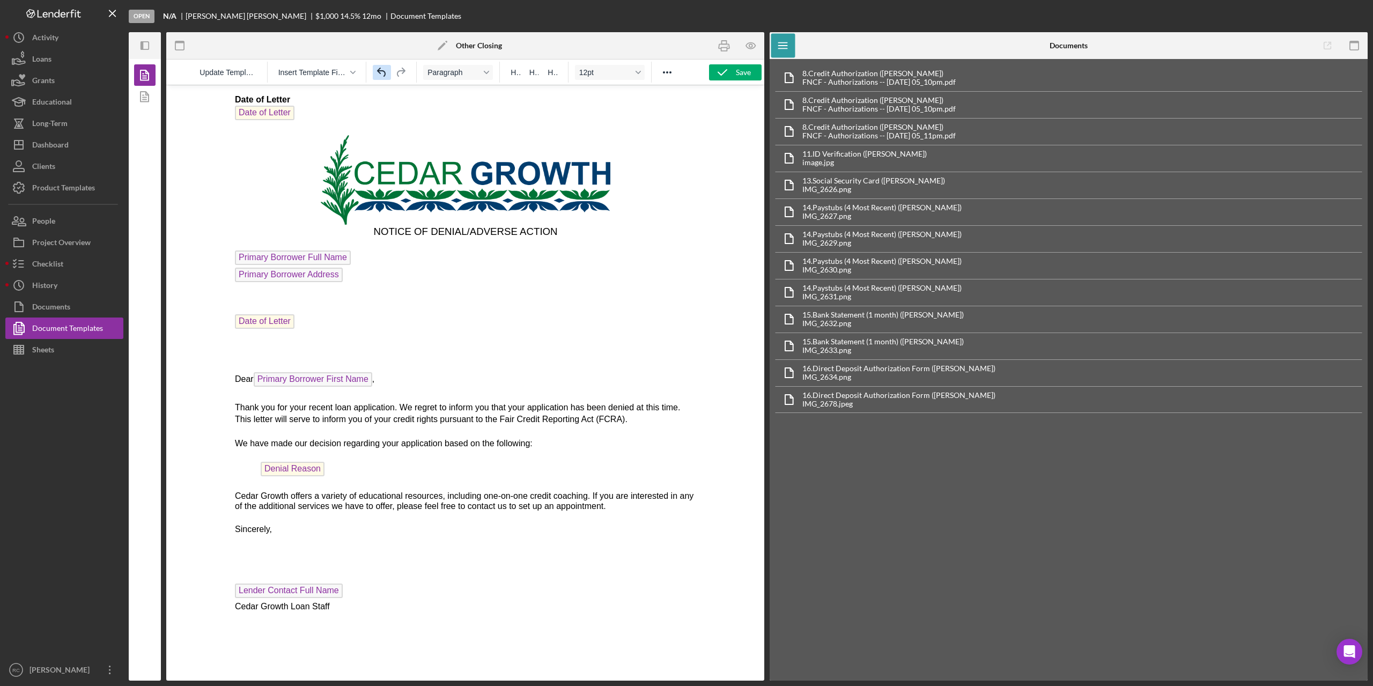
click at [381, 67] on icon "Undo" at bounding box center [381, 72] width 13 height 13
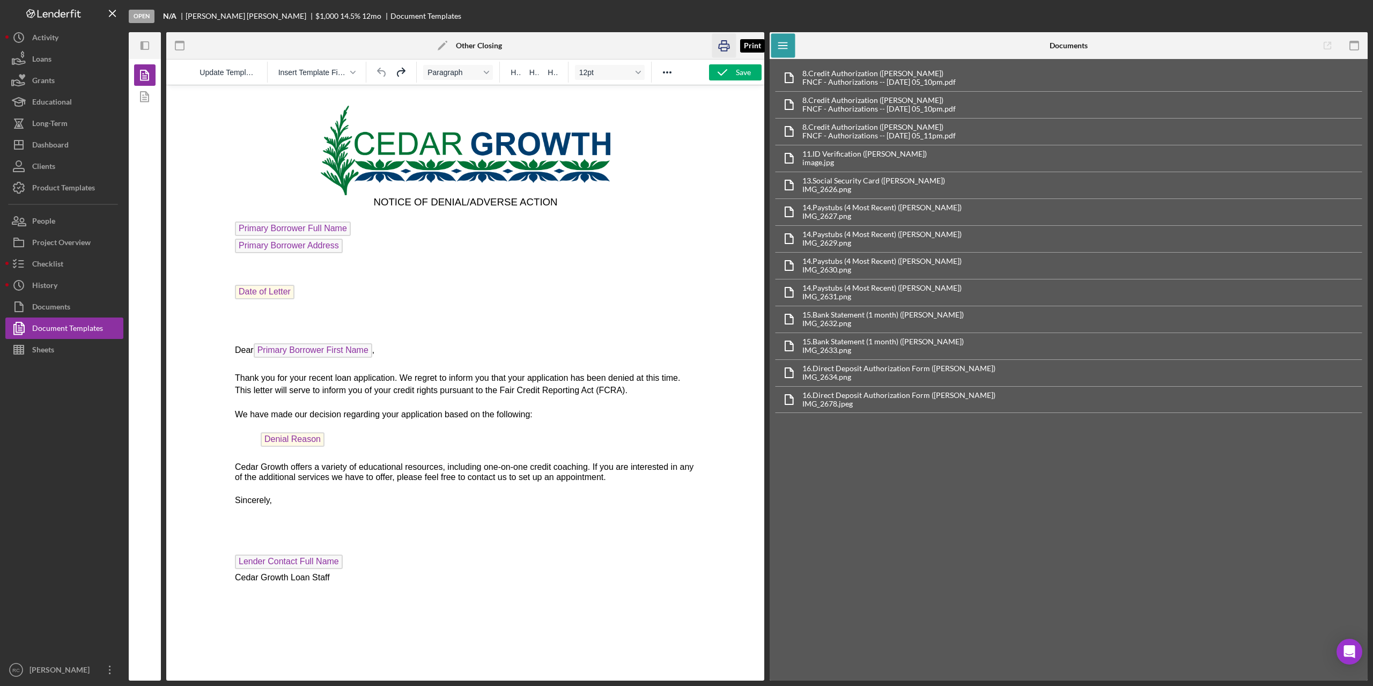
click at [726, 46] on icon "button" at bounding box center [724, 46] width 24 height 24
click at [753, 47] on icon "button" at bounding box center [751, 46] width 24 height 24
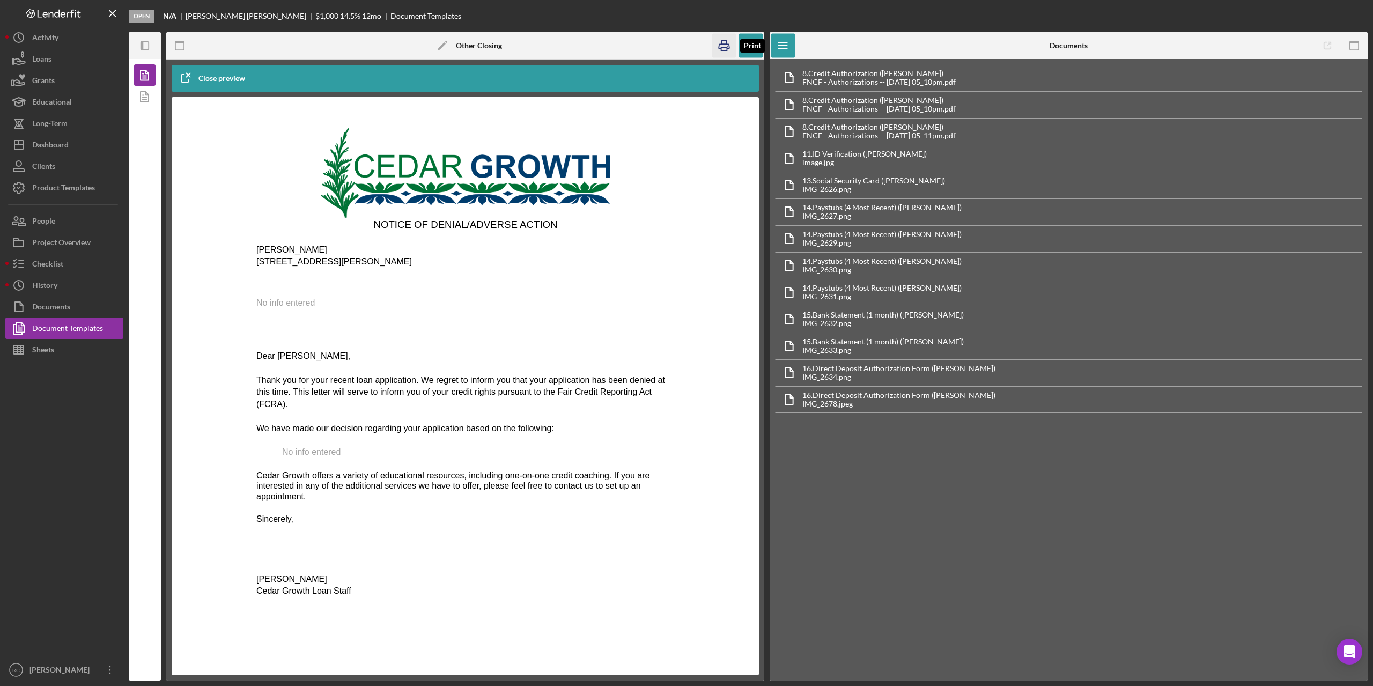
click at [726, 43] on icon "button" at bounding box center [724, 46] width 24 height 24
